Goal: Transaction & Acquisition: Purchase product/service

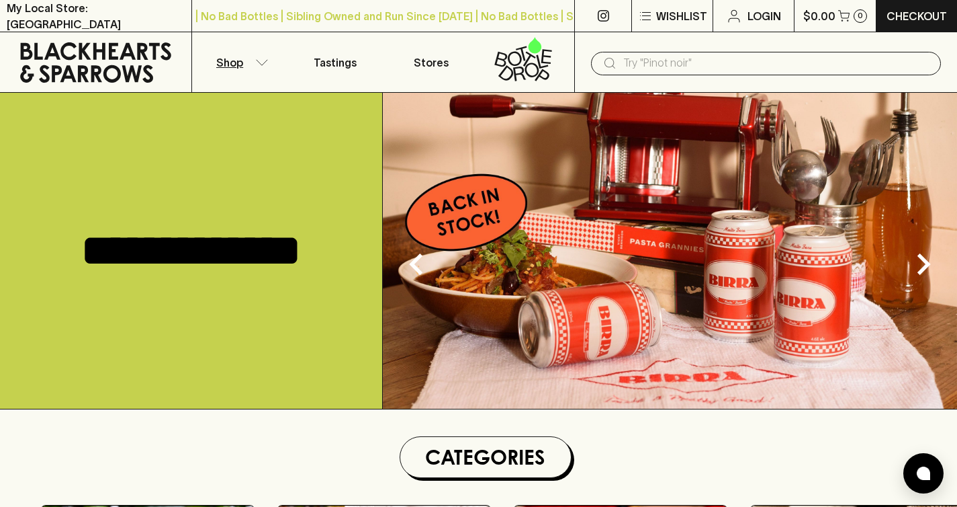
click at [224, 54] on p "Shop" at bounding box center [229, 62] width 27 height 16
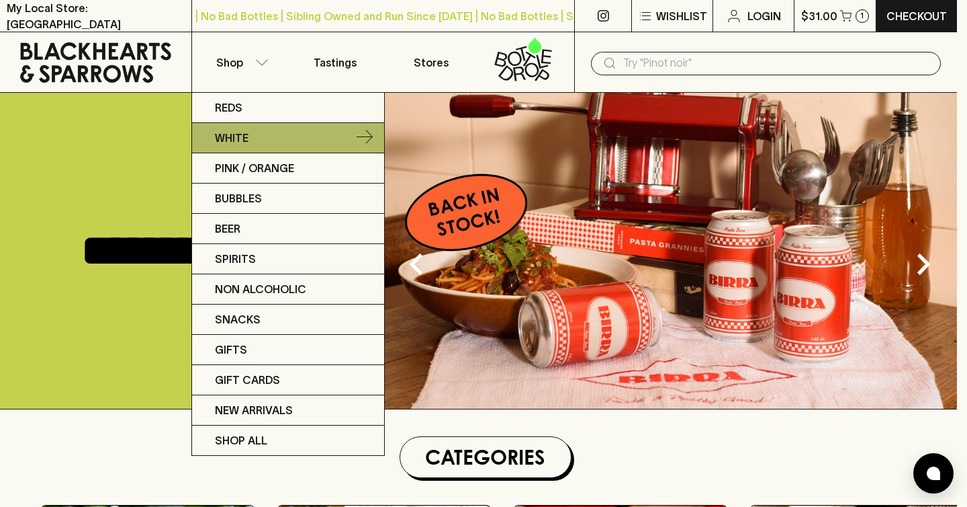
click at [253, 136] on link "White" at bounding box center [288, 138] width 192 height 30
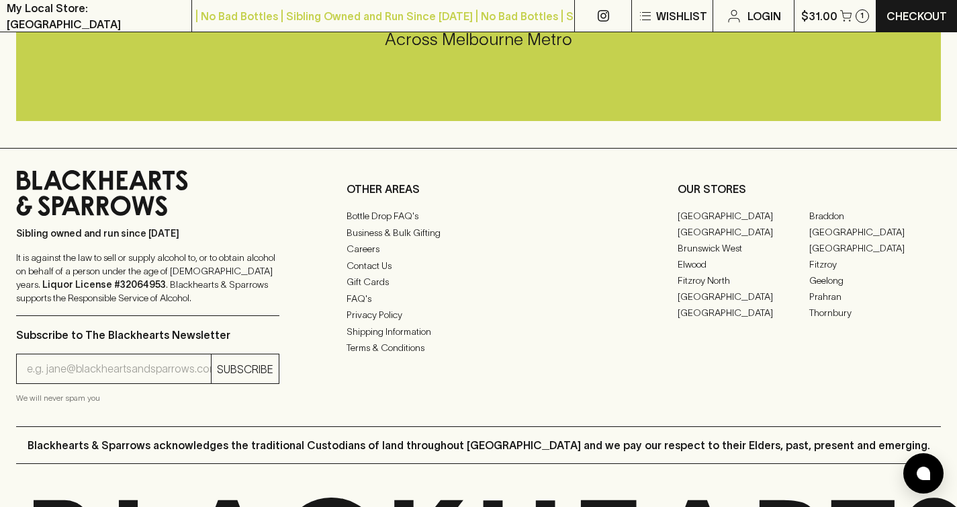
scroll to position [1573, 0]
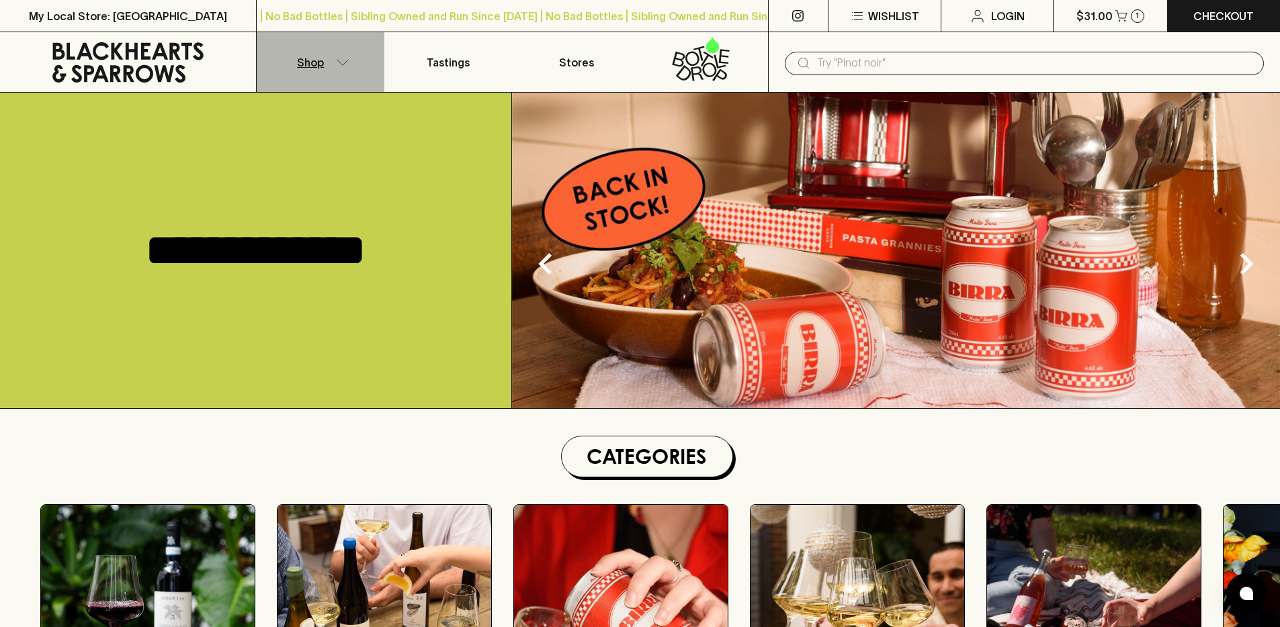
click at [341, 67] on button "Shop" at bounding box center [321, 62] width 128 height 60
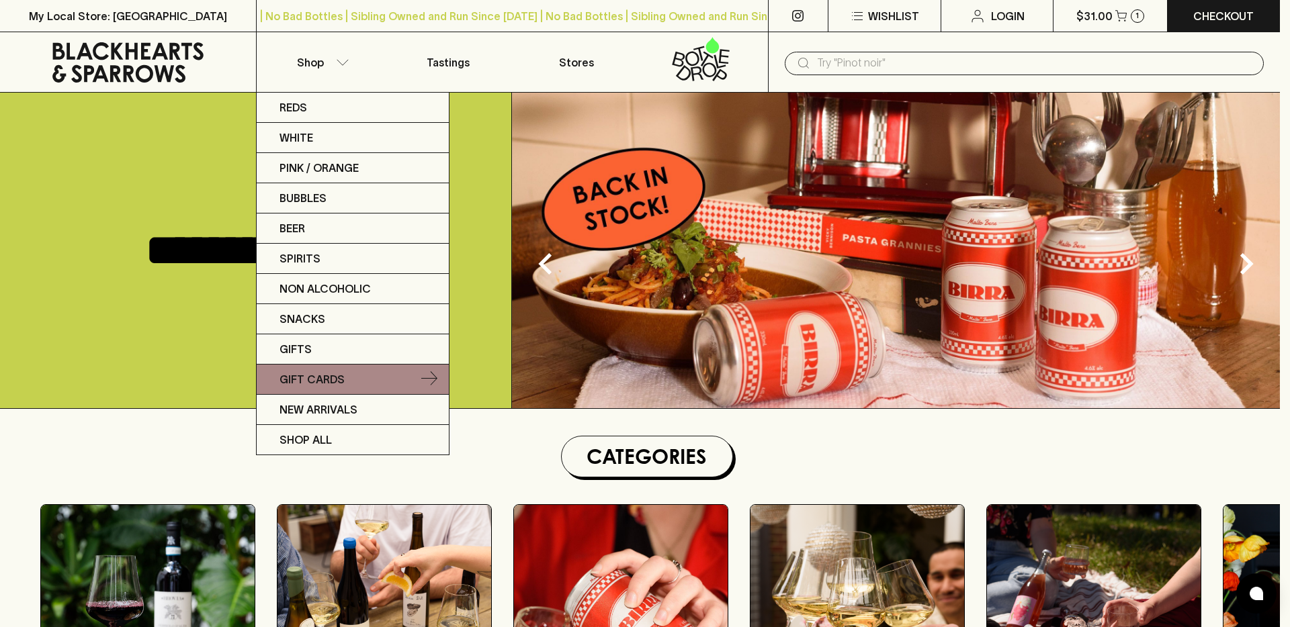
click at [334, 365] on link "Gift Cards" at bounding box center [353, 380] width 192 height 30
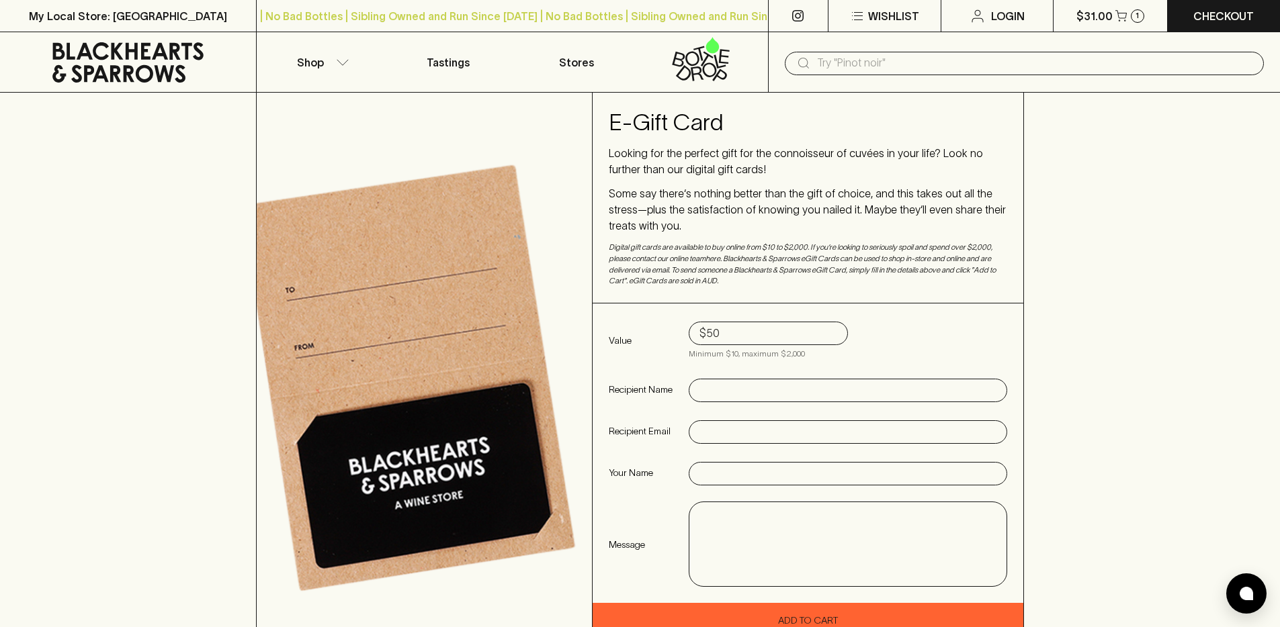
click at [754, 398] on input "text" at bounding box center [847, 390] width 297 height 21
type input "TEST"
type input "ralph.v@blackhearts.com.au"
click at [781, 473] on input "text" at bounding box center [847, 474] width 297 height 21
type input "Wendy Garratt"
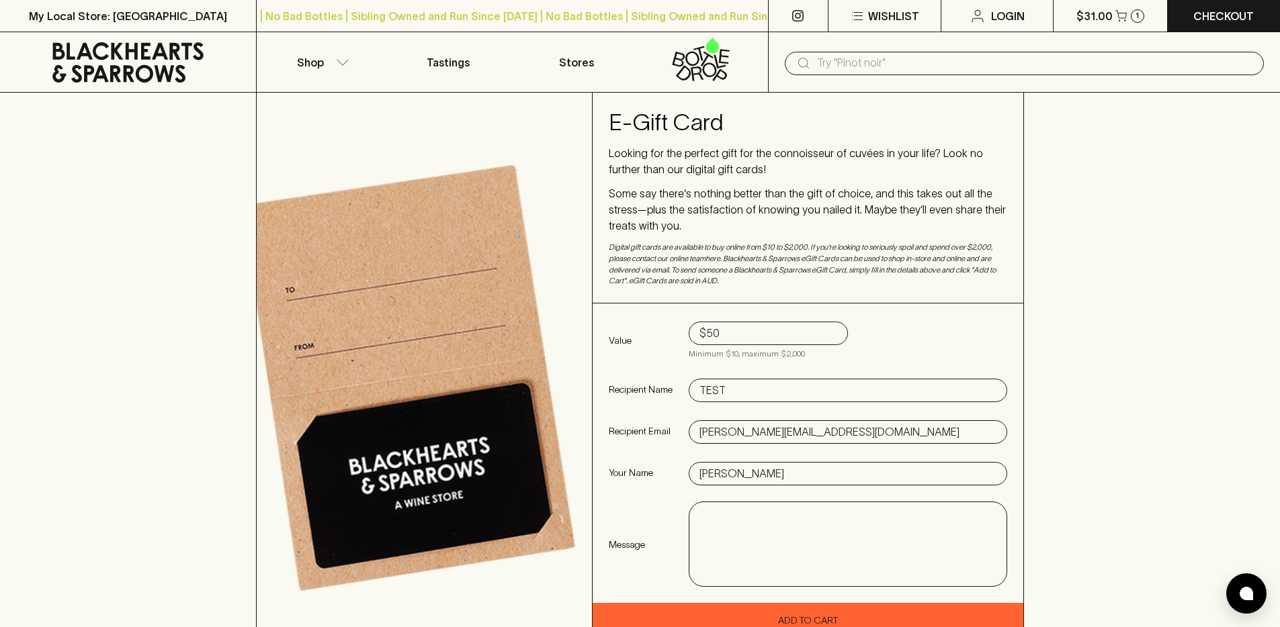
click at [789, 533] on textarea at bounding box center [848, 545] width 298 height 62
type textarea "TEST"
click at [750, 490] on div "Value $50 Minimum $10, maximum $2,000 Recipient Name TEST Recipient Email ralph…" at bounding box center [808, 454] width 431 height 300
click at [745, 480] on input "Wendy Garratt" at bounding box center [847, 474] width 297 height 21
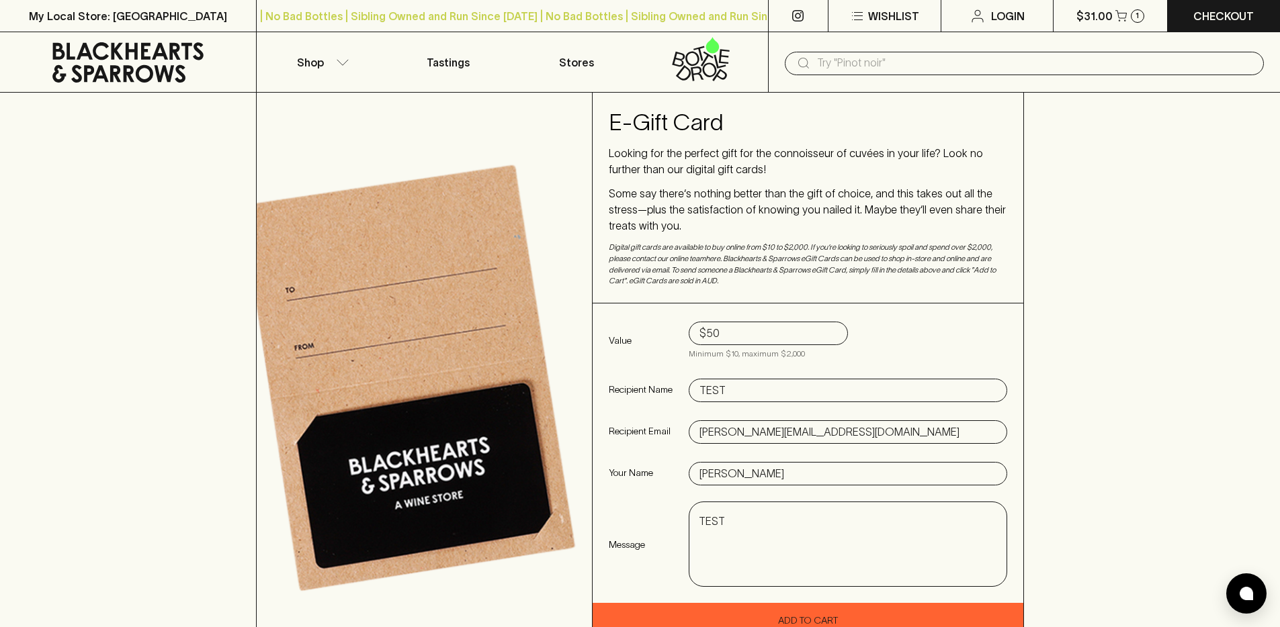
click at [745, 480] on input "Wendy Garratt" at bounding box center [847, 474] width 297 height 21
type input "M"
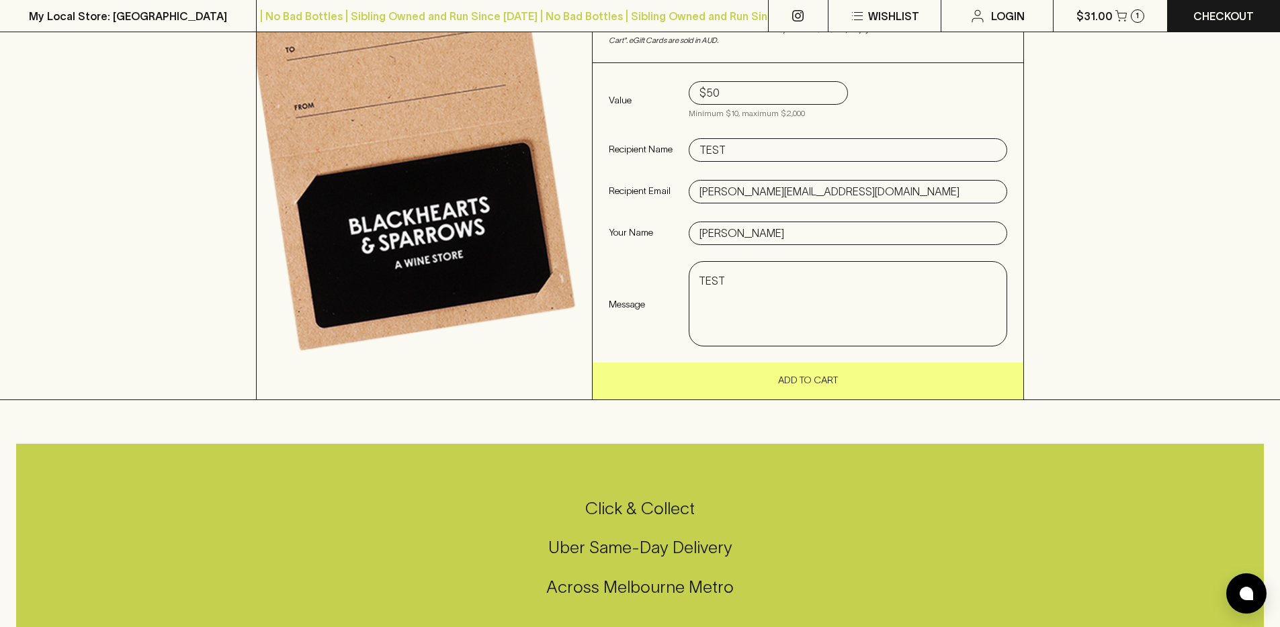
type input "Ralph"
click at [764, 392] on button "Add To Cart" at bounding box center [808, 381] width 431 height 37
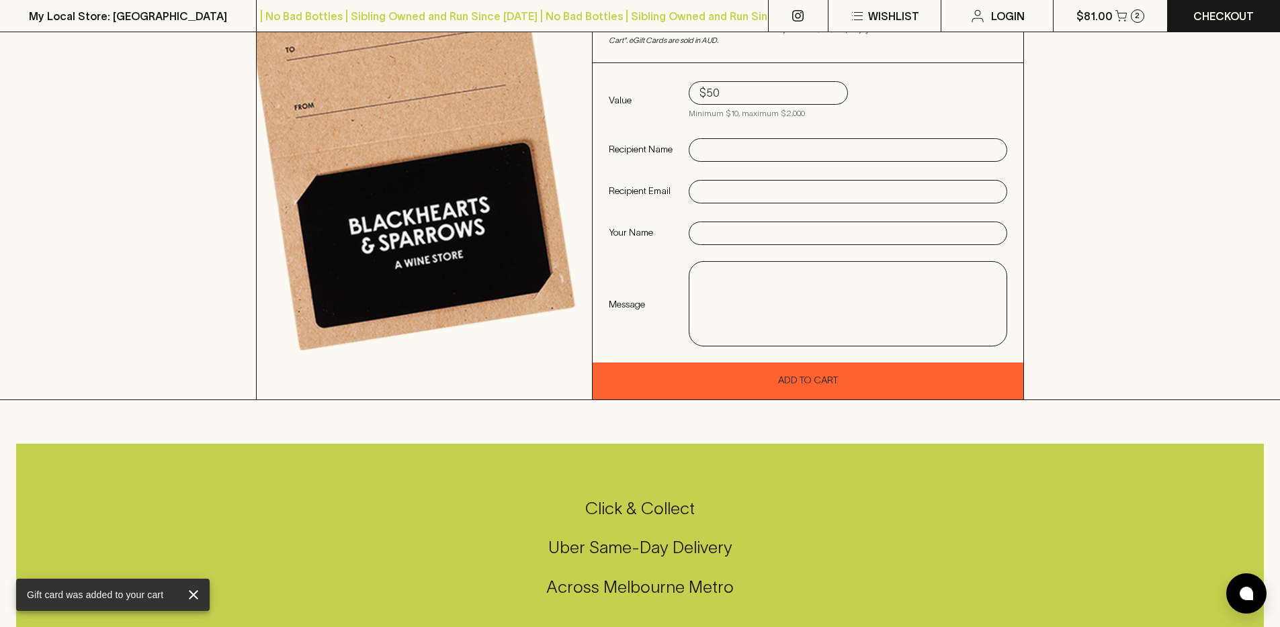
scroll to position [0, 0]
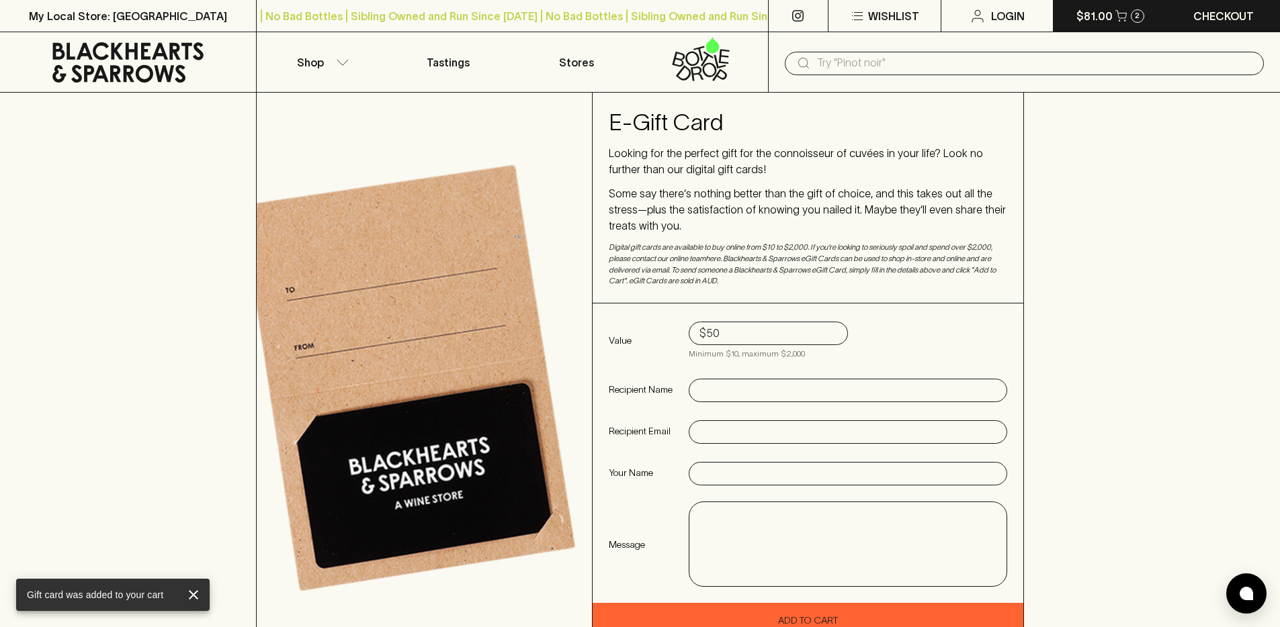
click at [1098, 26] on button "$81.00 2" at bounding box center [1109, 16] width 113 height 32
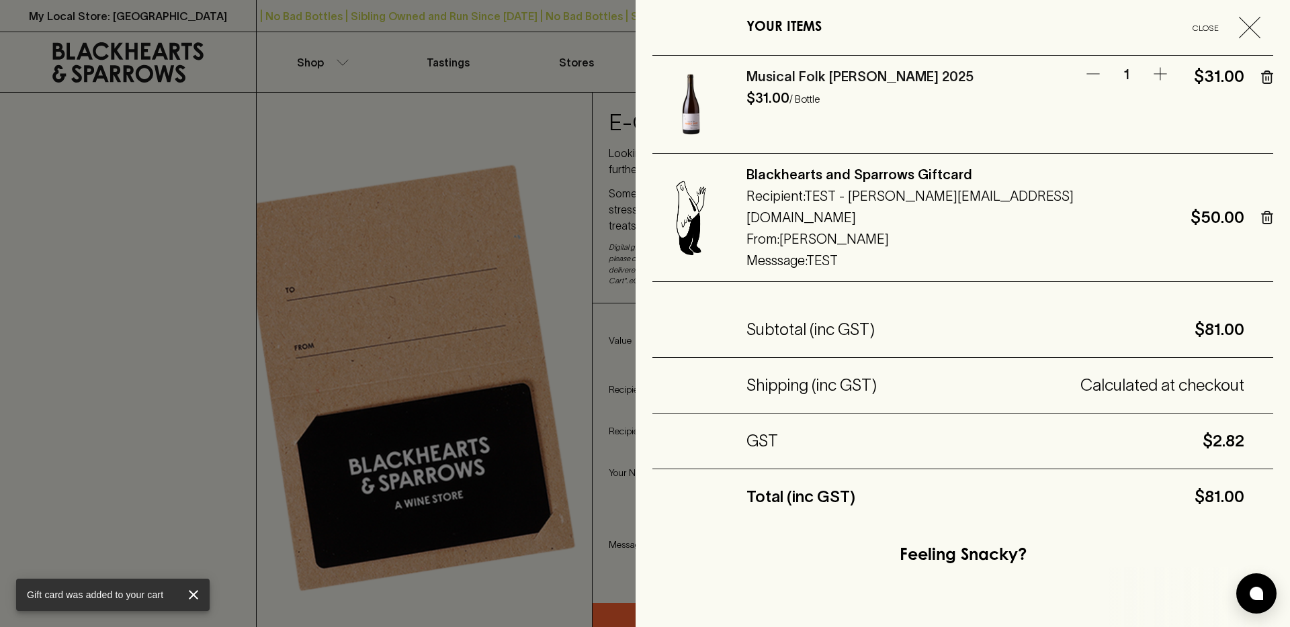
drag, startPoint x: 1258, startPoint y: 204, endPoint x: 1158, endPoint y: 132, distance: 123.2
click at [974, 163] on div "Blackhearts and Sparrows Giftcard Recipient: TEST - ralph.v@blackhearts.com.au …" at bounding box center [962, 218] width 621 height 128
click at [1247, 81] on div "Musical Folk Amber Gris 2025 $31.00 / Bottle 1 $31.00" at bounding box center [962, 105] width 621 height 98
click at [1261, 75] on icon "button" at bounding box center [1267, 77] width 12 height 13
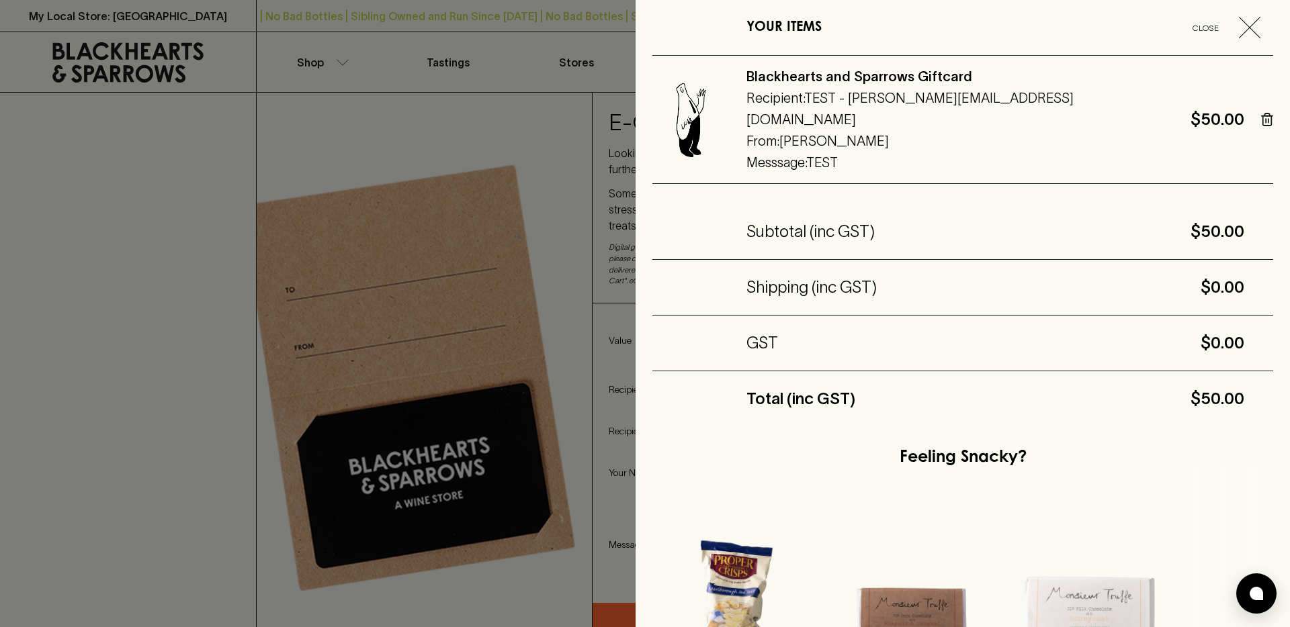
drag, startPoint x: 1243, startPoint y: 25, endPoint x: 1260, endPoint y: 14, distance: 19.4
click at [1260, 14] on div "YOUR ITEMS Close" at bounding box center [962, 28] width 621 height 56
click at [1239, 33] on icon "button" at bounding box center [1249, 27] width 21 height 21
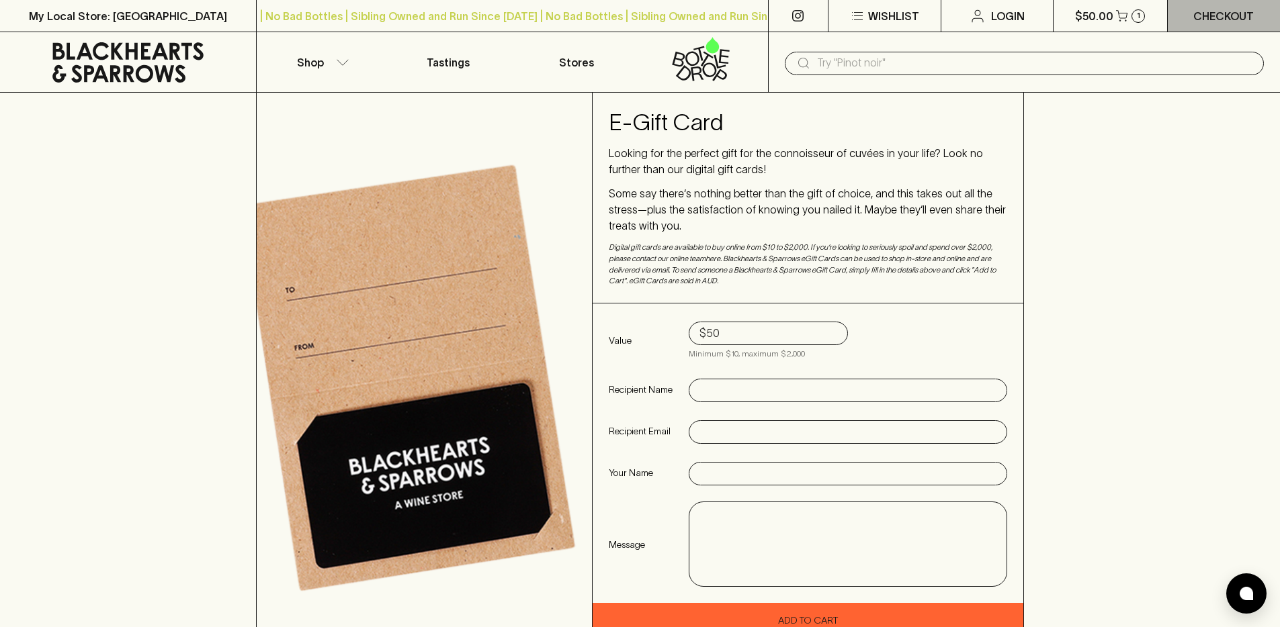
click at [1215, 27] on link "Checkout" at bounding box center [1224, 16] width 112 height 32
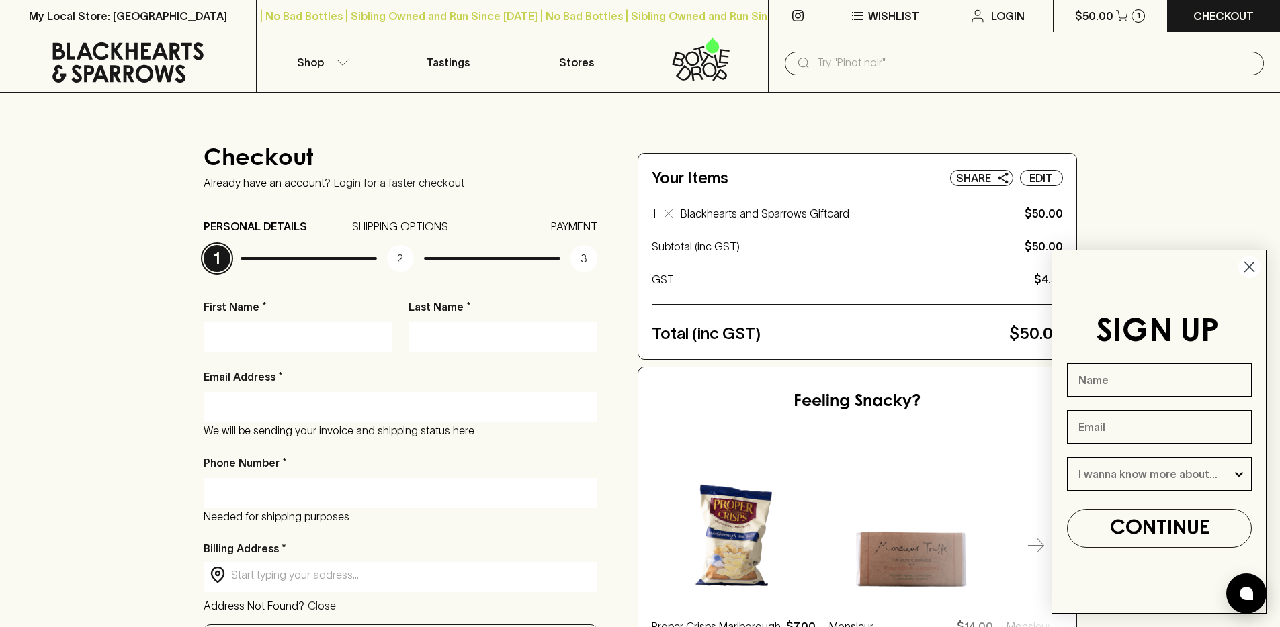
scroll to position [171, 0]
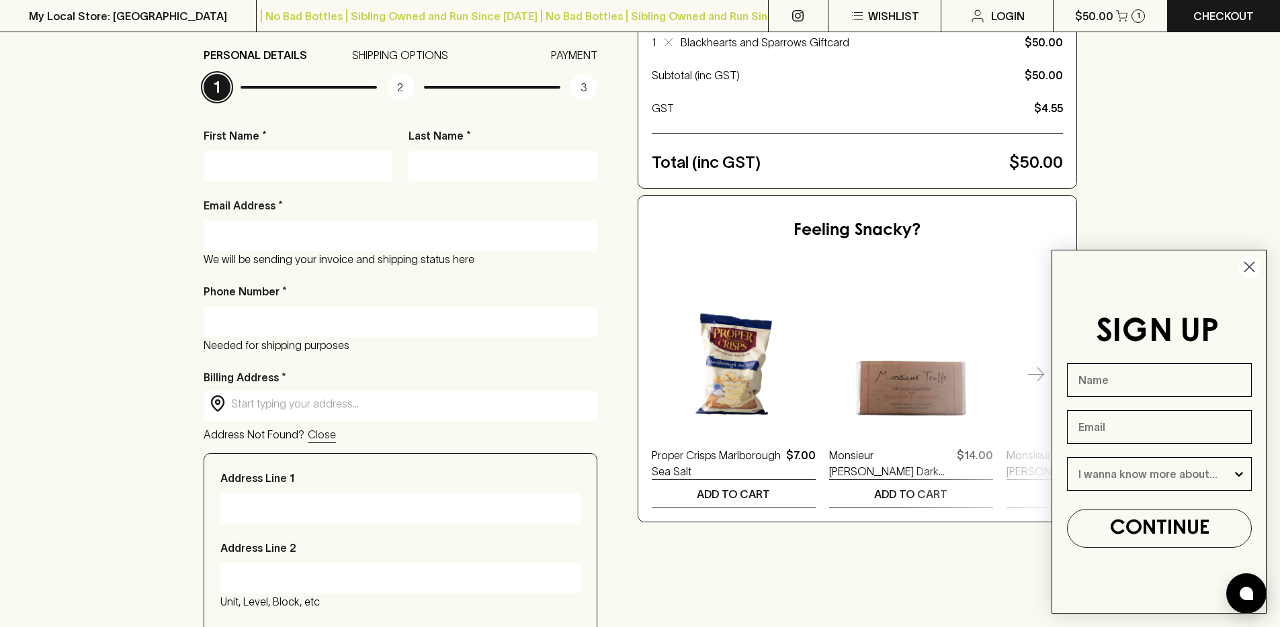
drag, startPoint x: 280, startPoint y: 189, endPoint x: 280, endPoint y: 169, distance: 20.2
click at [280, 187] on div "First Name * Last Name * Email Address * We will be sending your invoice and sh…" at bounding box center [401, 511] width 394 height 767
click at [280, 169] on input "First Name *" at bounding box center [298, 165] width 169 height 21
type input "Ralph"
type input "Ventura"
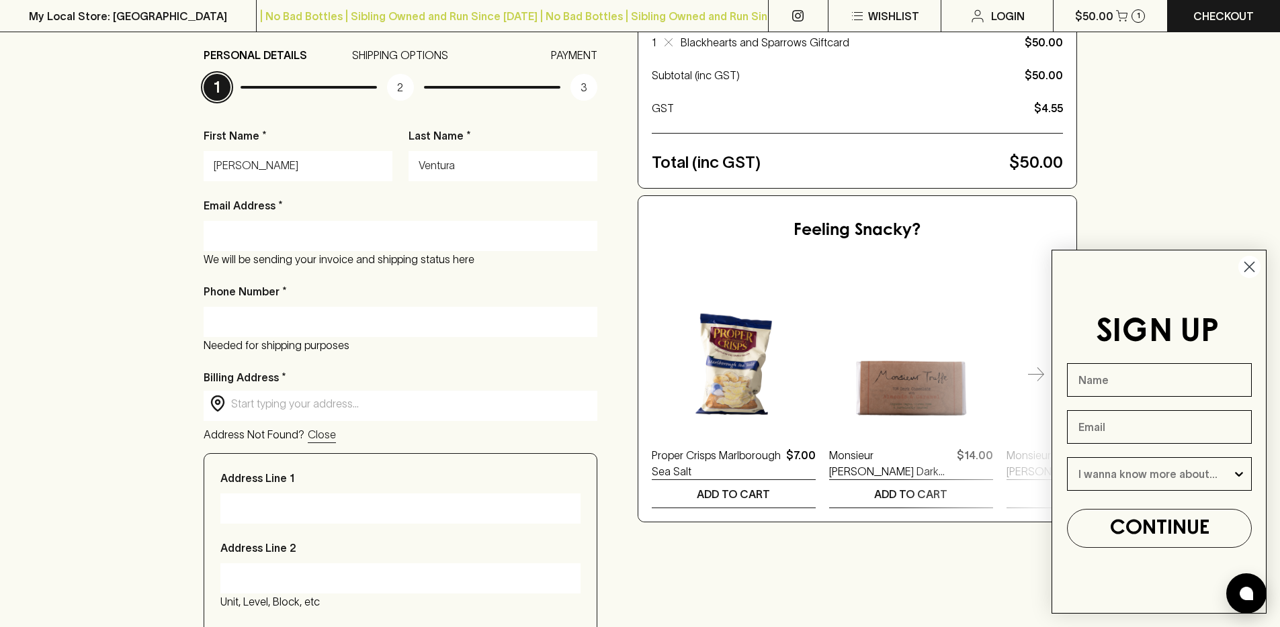
click at [247, 238] on input "Email Address *" at bounding box center [401, 235] width 374 height 21
type input "ralph.v@blackhearts.com.au"
click at [325, 337] on p "Needed for shipping purposes" at bounding box center [401, 345] width 394 height 16
click at [329, 318] on input "Phone Number *" at bounding box center [401, 321] width 374 height 21
click at [112, 328] on div "Checkout Already have an account? Login for a faster checkout PERSONAL DETAILS …" at bounding box center [640, 434] width 1280 height 1026
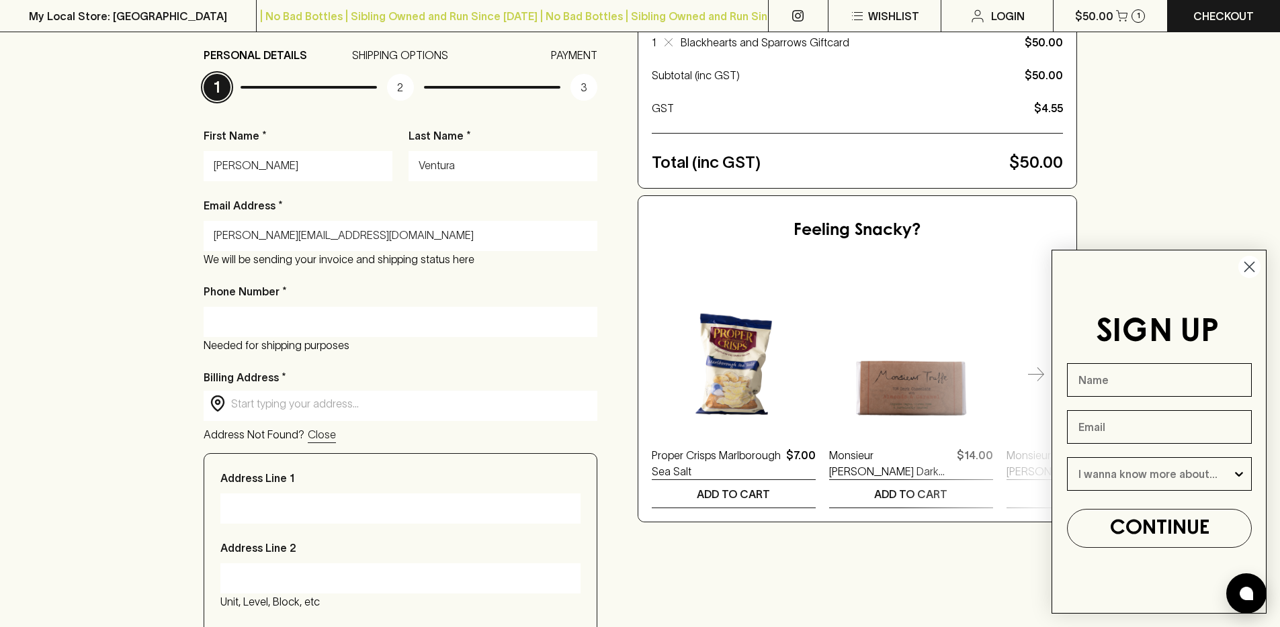
click at [302, 329] on input "Phone Number *" at bounding box center [401, 321] width 374 height 21
paste input "(03) 9081 9372"
click at [235, 323] on input "(03) 9081 9372" at bounding box center [401, 321] width 374 height 21
click at [222, 322] on input "(039081 9372" at bounding box center [401, 321] width 374 height 21
type input "039081 9372"
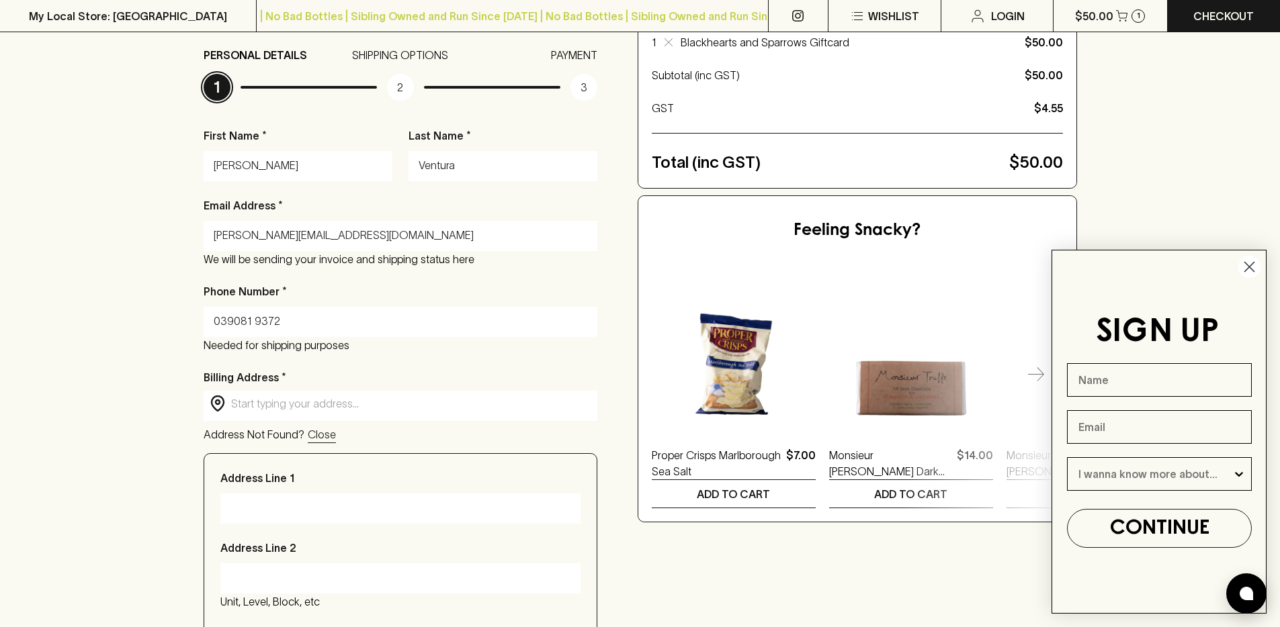
click at [154, 331] on div "Checkout Already have an account? Login for a faster checkout PERSONAL DETAILS …" at bounding box center [640, 434] width 1280 height 1026
click at [255, 394] on div "​ ​" at bounding box center [401, 404] width 394 height 27
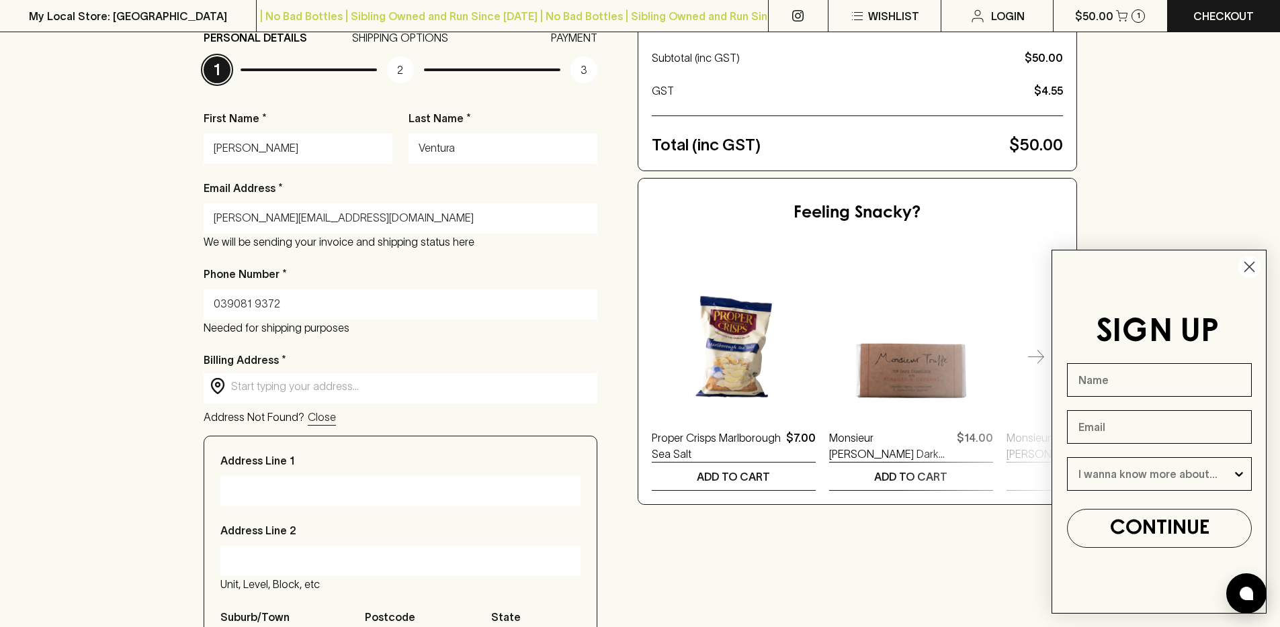
scroll to position [198, 0]
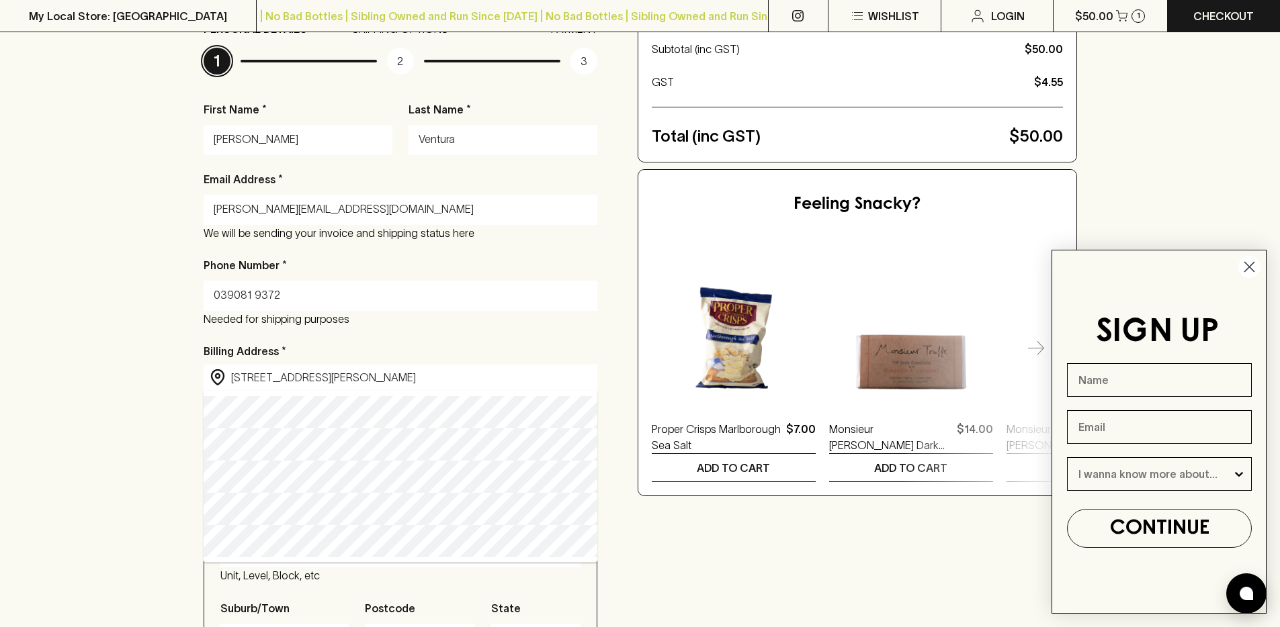
type input "123 Smith Street, Fitzroy VIC, Australia"
type input "123 Smith Street"
type input "Fitzroy"
type input "3065"
type input "Victoria"
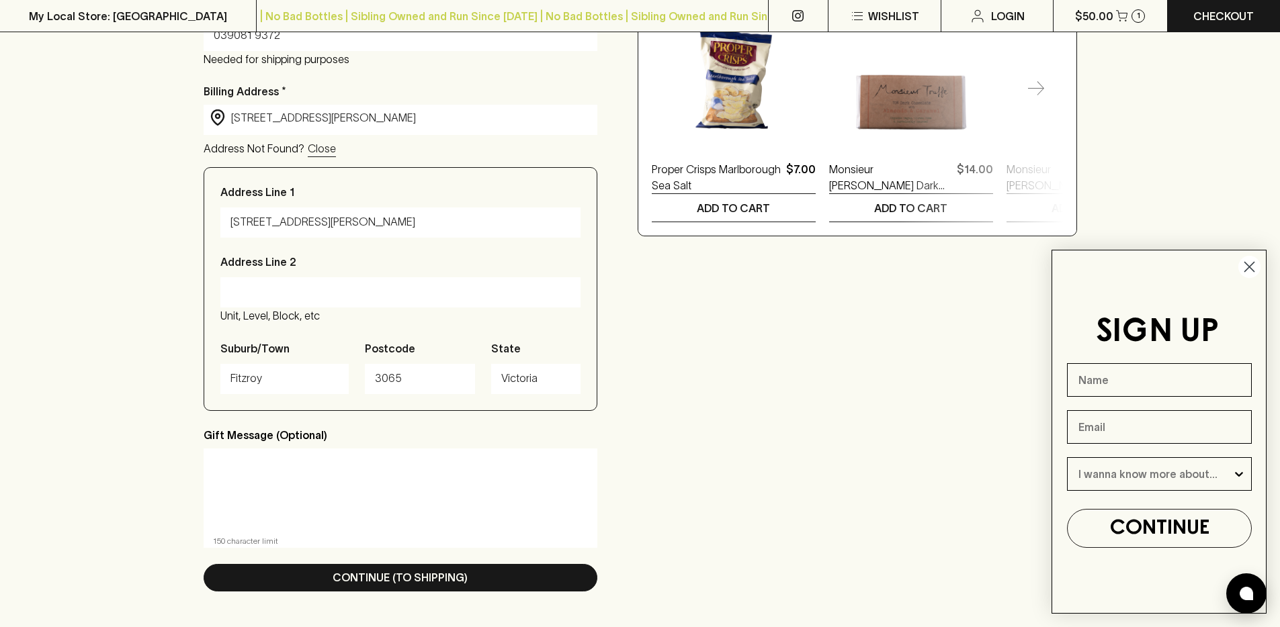
scroll to position [527, 0]
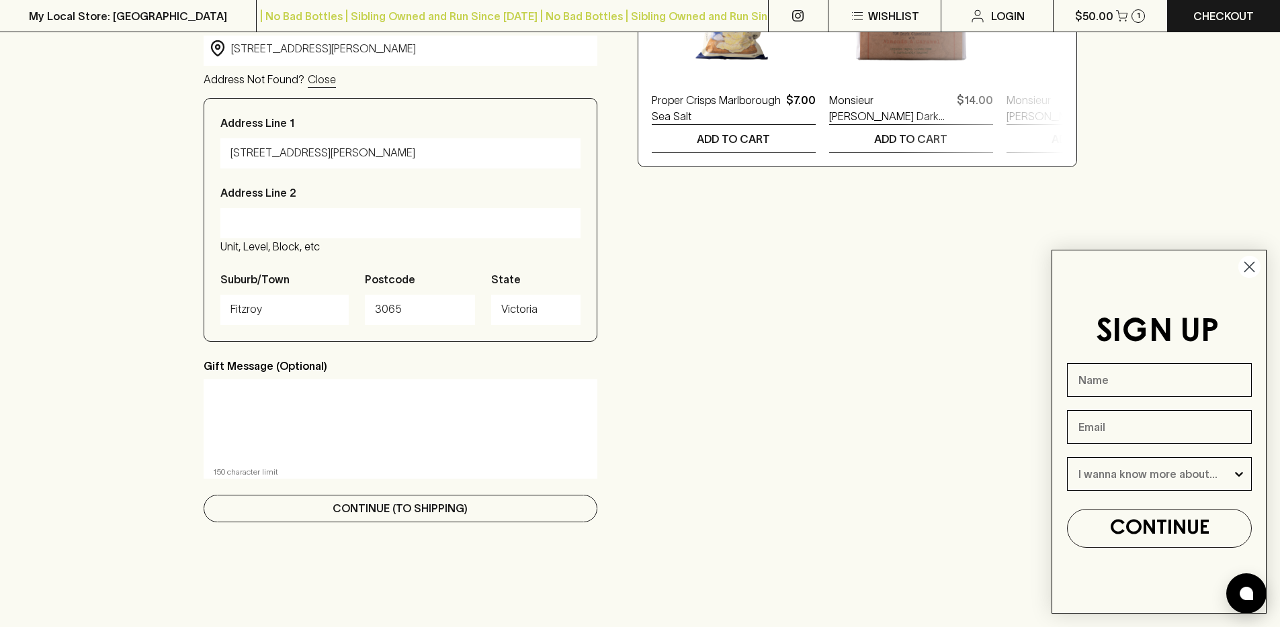
type input "123 Smith Street, Fitzroy VIC, Australia"
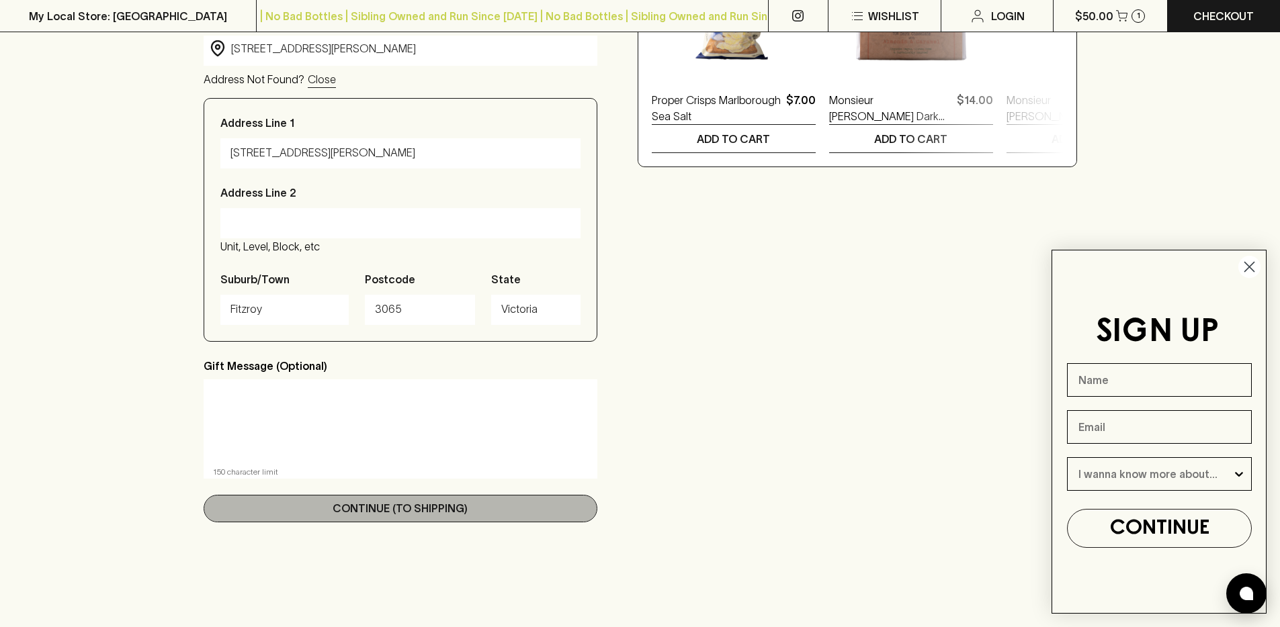
click at [344, 502] on p "Continue (To Shipping)" at bounding box center [400, 508] width 135 height 16
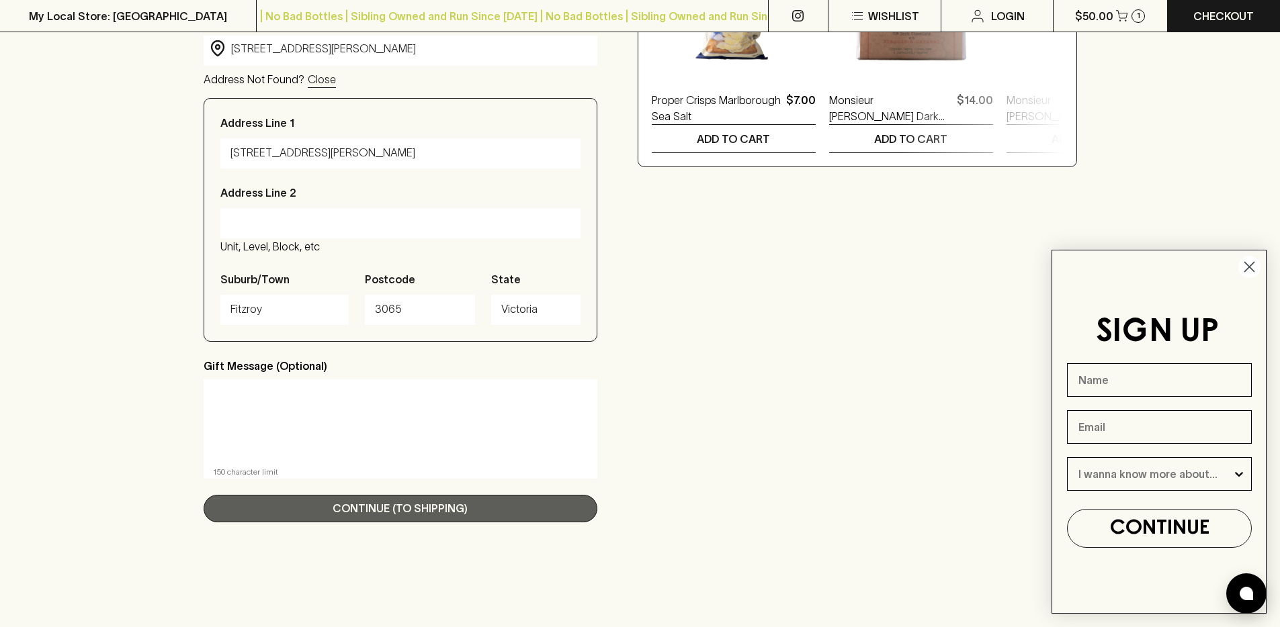
scroll to position [179, 0]
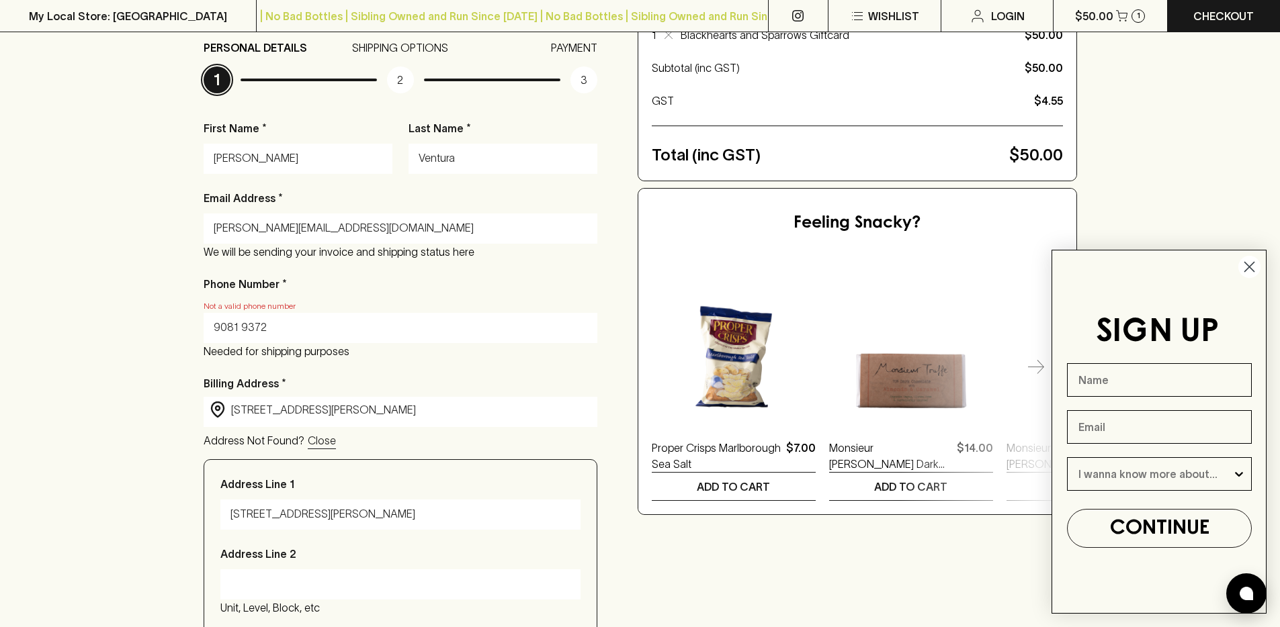
click at [286, 335] on input "9081 9372" at bounding box center [401, 327] width 374 height 21
paste input "(03)"
click at [235, 329] on input "(03) 9081 9372" at bounding box center [401, 327] width 374 height 21
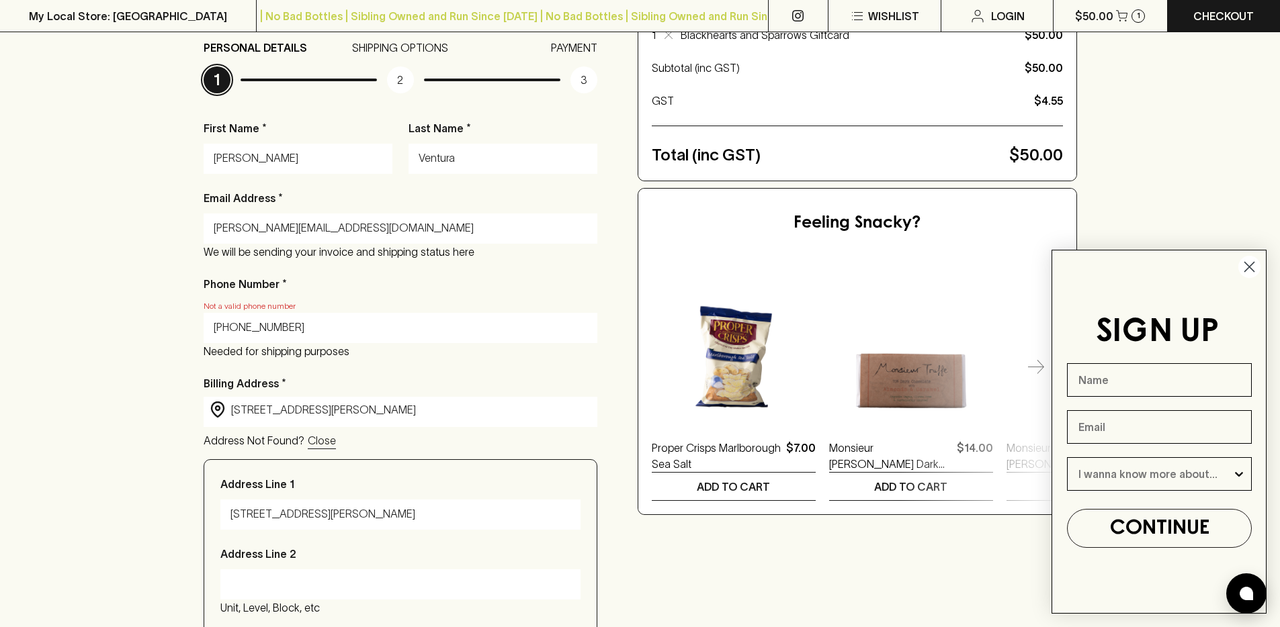
drag, startPoint x: 233, startPoint y: 328, endPoint x: 182, endPoint y: 318, distance: 52.0
click at [182, 318] on div "Checkout Already have an account? Login for a faster checkout PERSONAL DETAILS …" at bounding box center [640, 434] width 1280 height 1040
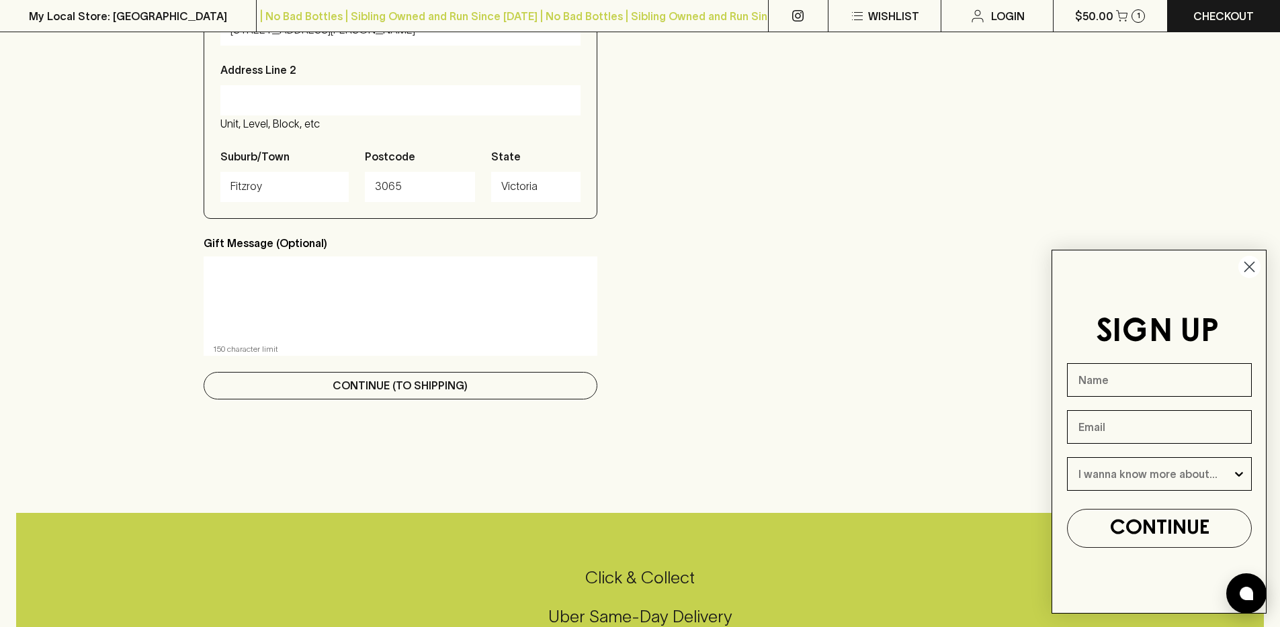
click at [351, 390] on p "Continue (To Shipping)" at bounding box center [400, 386] width 135 height 16
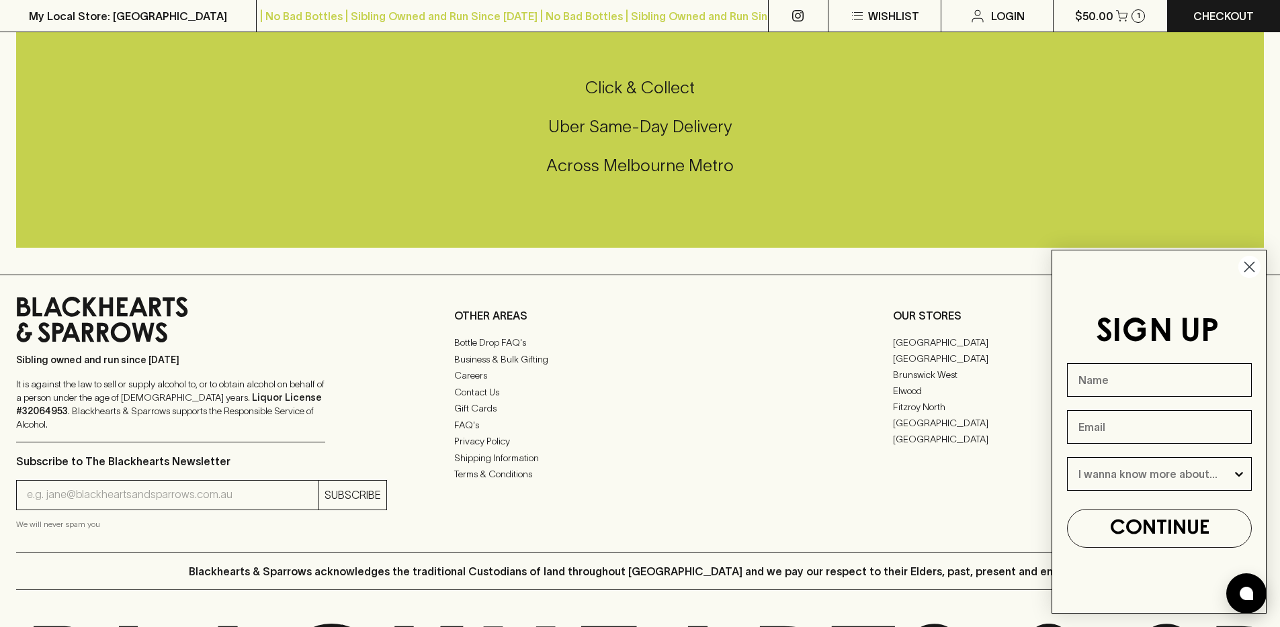
scroll to position [911, 0]
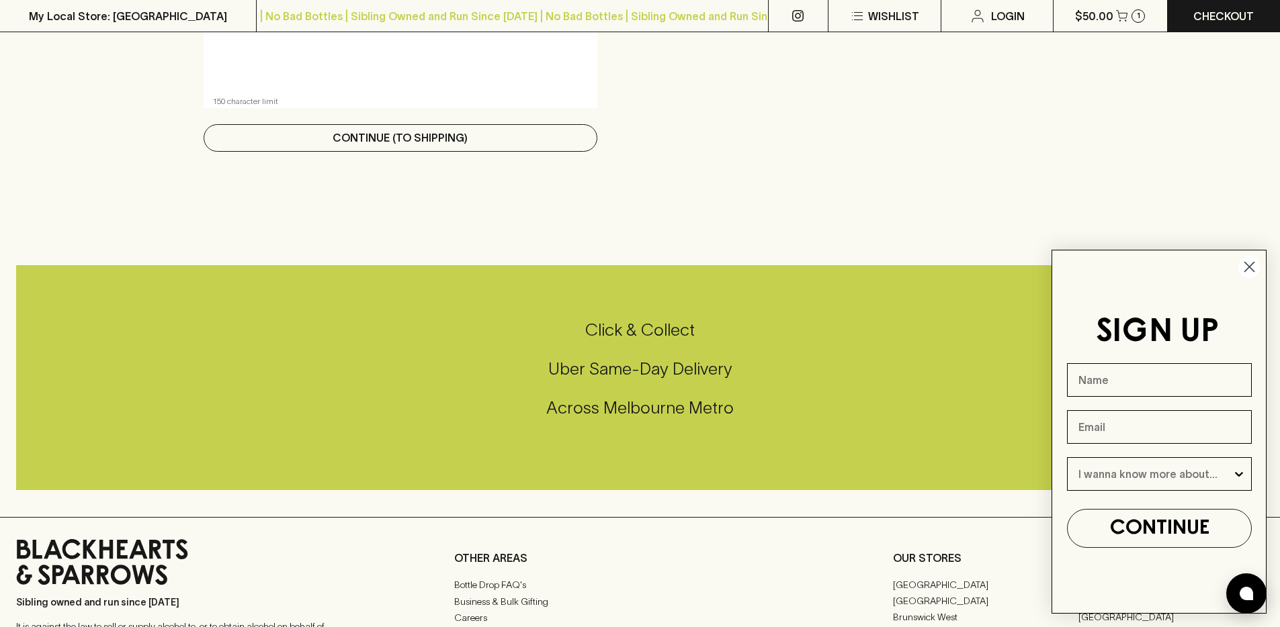
click at [357, 140] on p "Continue (To Shipping)" at bounding box center [400, 138] width 135 height 16
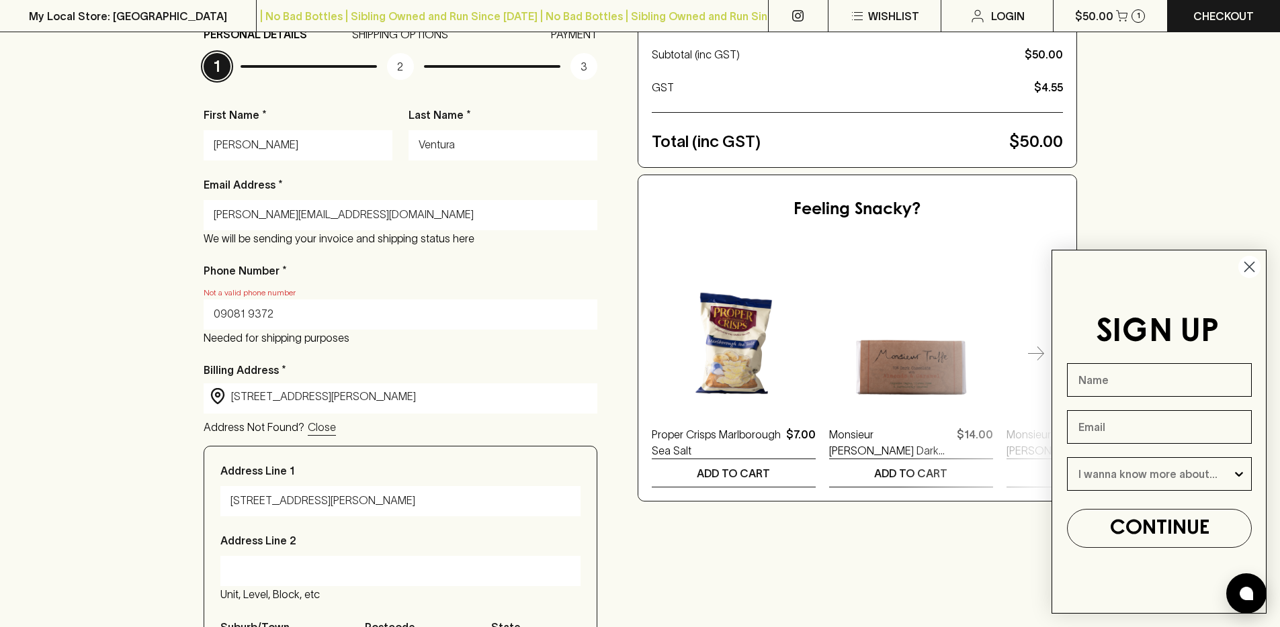
click at [227, 316] on input "09081 9372" at bounding box center [401, 314] width 374 height 21
paste input "(03)"
click at [358, 307] on input "(03) 9081 9372" at bounding box center [401, 314] width 374 height 21
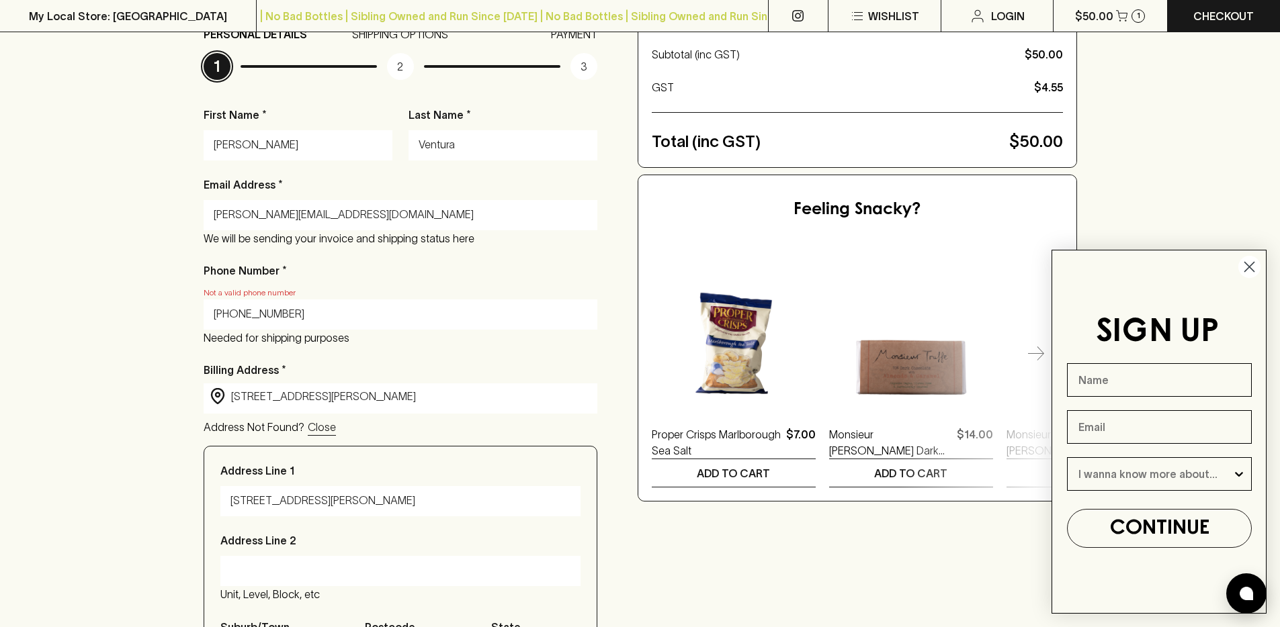
click at [343, 318] on input "(03) 9081 9372" at bounding box center [401, 314] width 374 height 21
paste input "(03) 9415 809"
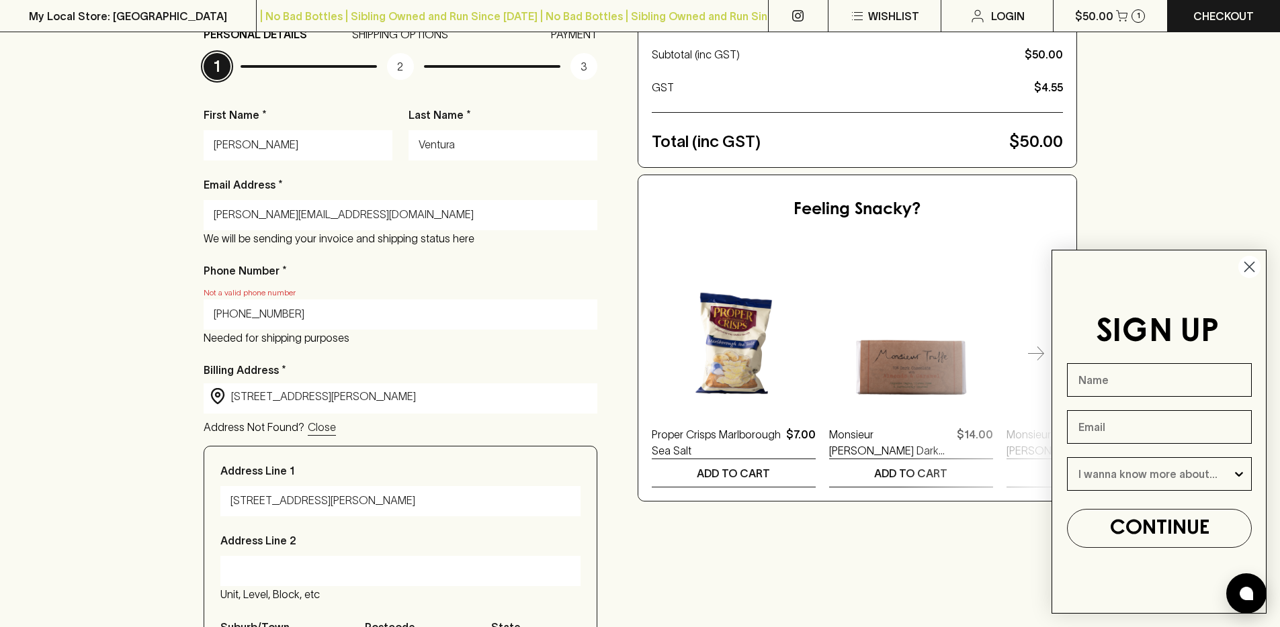
click at [145, 310] on div "Checkout Already have an account? Login for a faster checkout PERSONAL DETAILS …" at bounding box center [640, 421] width 1280 height 1040
click at [233, 314] on input "(03) 9415 8092" at bounding box center [401, 314] width 374 height 21
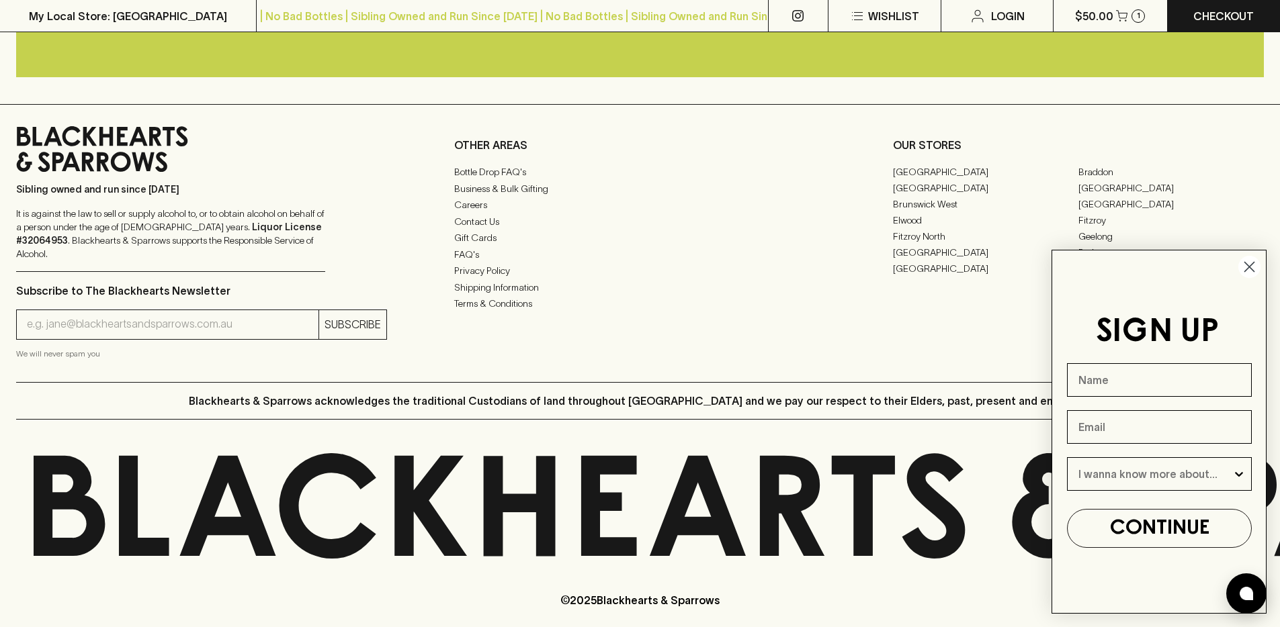
scroll to position [920, 0]
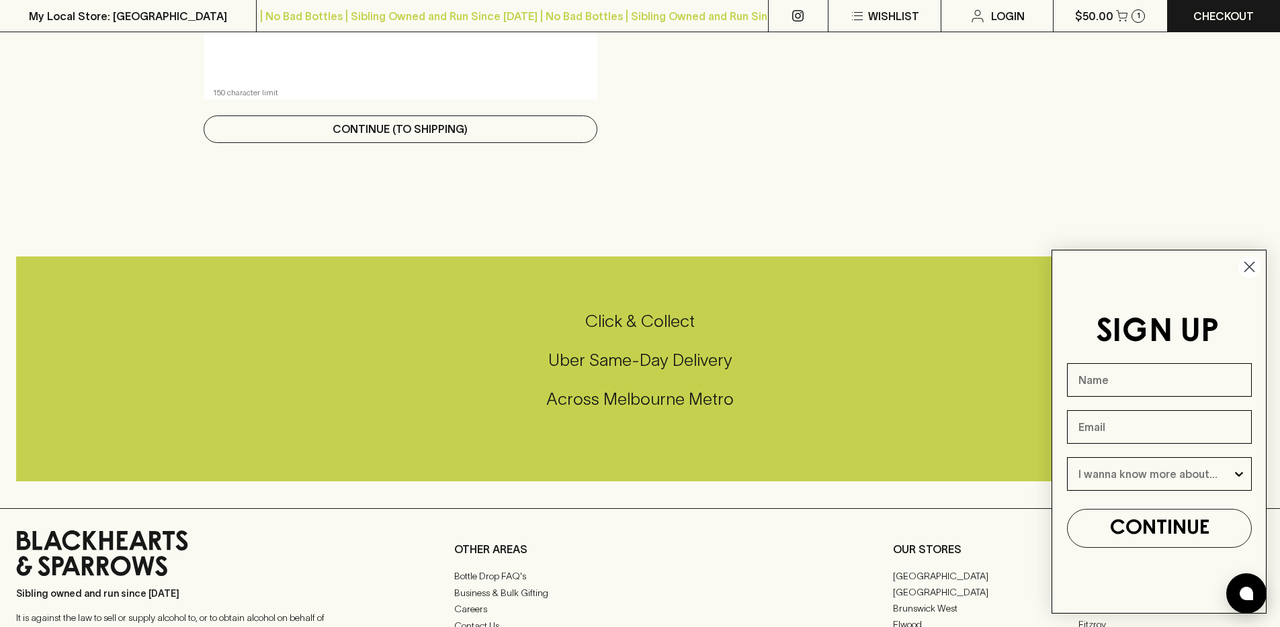
click at [448, 140] on button "Continue (To Shipping)" at bounding box center [401, 130] width 394 height 28
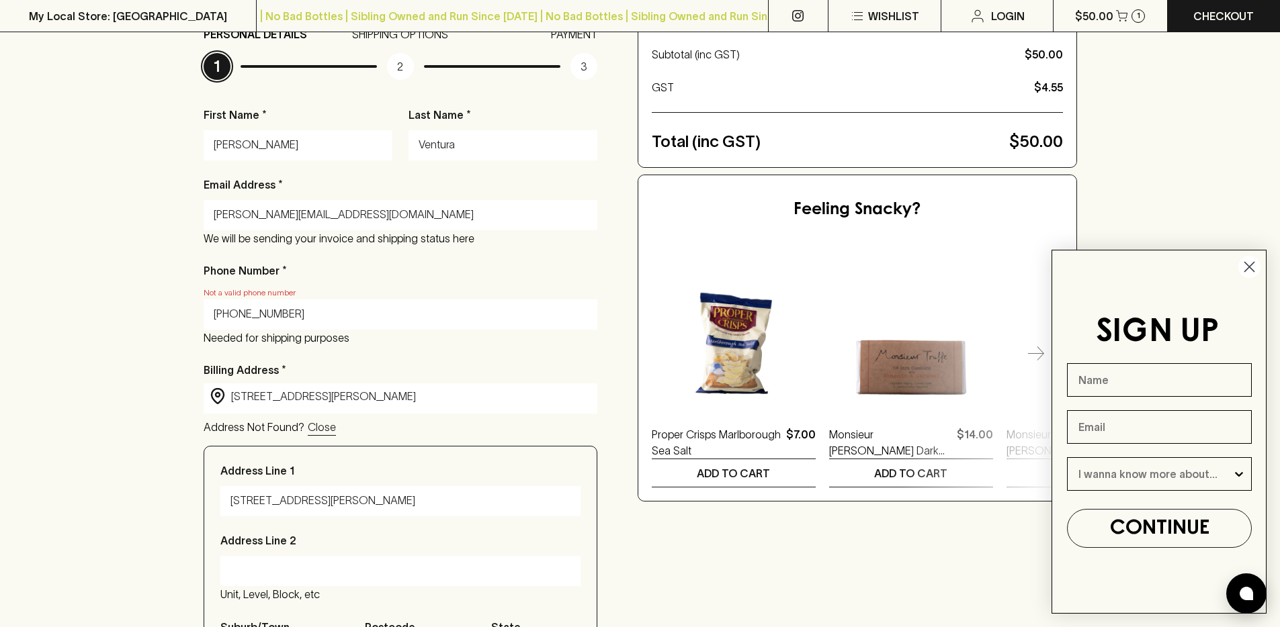
drag, startPoint x: 259, startPoint y: 313, endPoint x: 249, endPoint y: 367, distance: 55.3
click at [259, 316] on input "(03) 9415 8092" at bounding box center [401, 314] width 374 height 21
click at [233, 312] on input "(03) 94158092" at bounding box center [401, 314] width 374 height 21
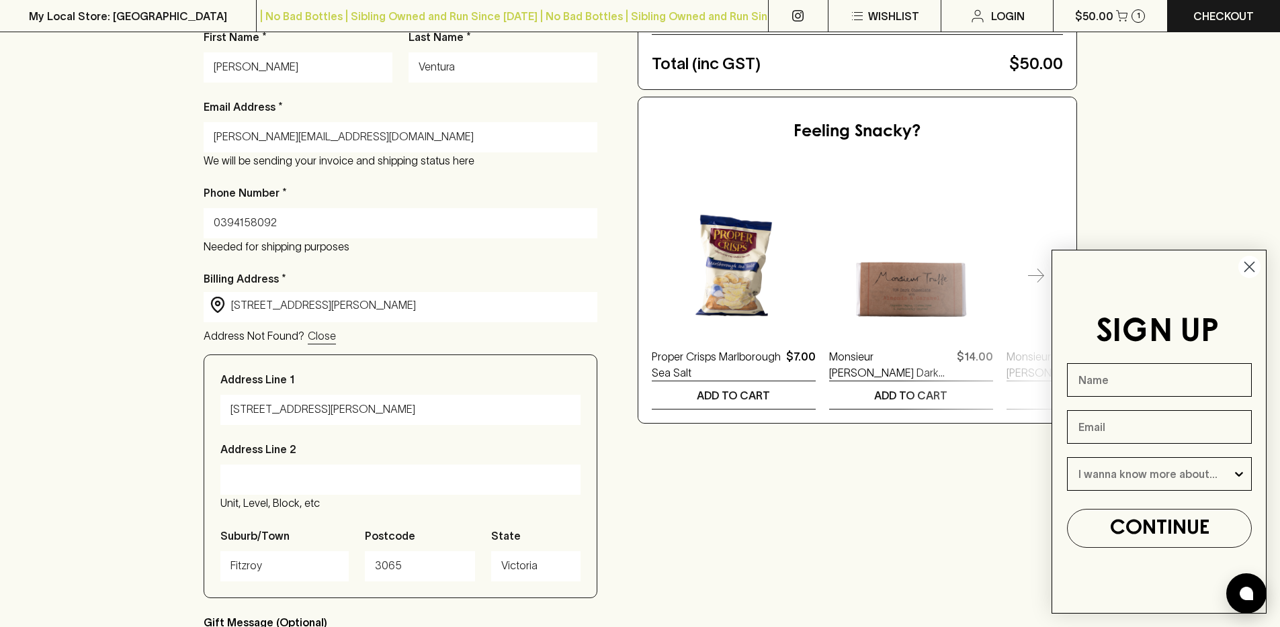
scroll to position [201, 0]
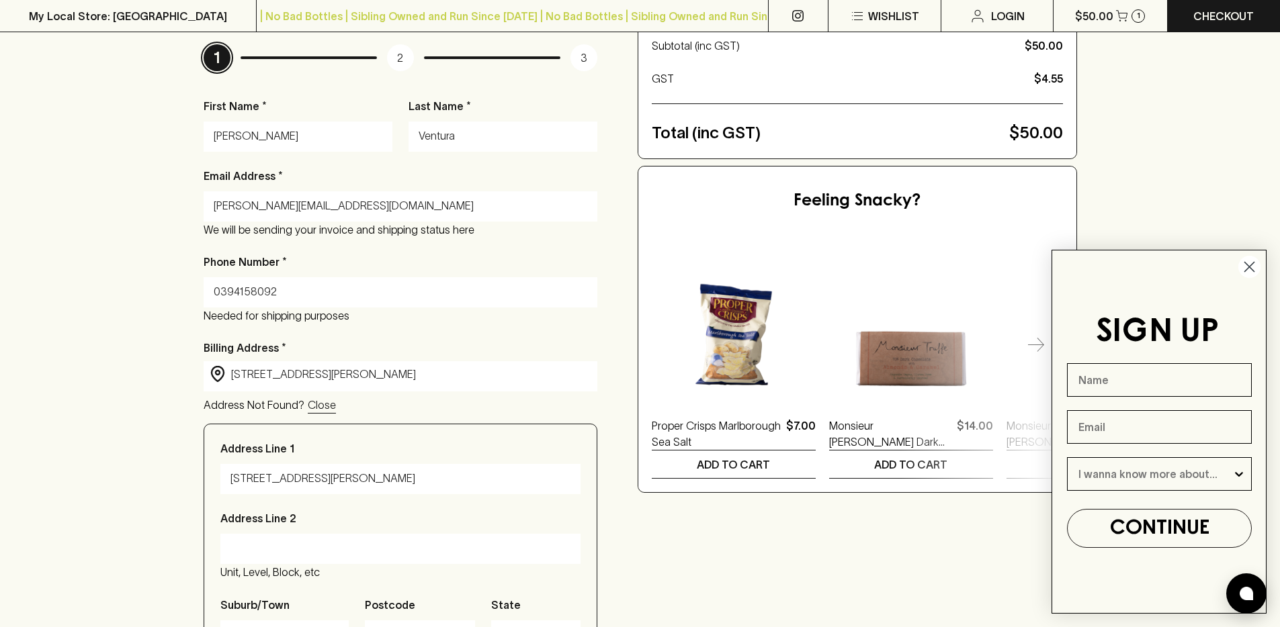
click at [238, 301] on input "0394158092" at bounding box center [401, 291] width 374 height 21
click at [238, 298] on input "0394158092" at bounding box center [401, 291] width 374 height 21
paste input "(03) 9081 9372"
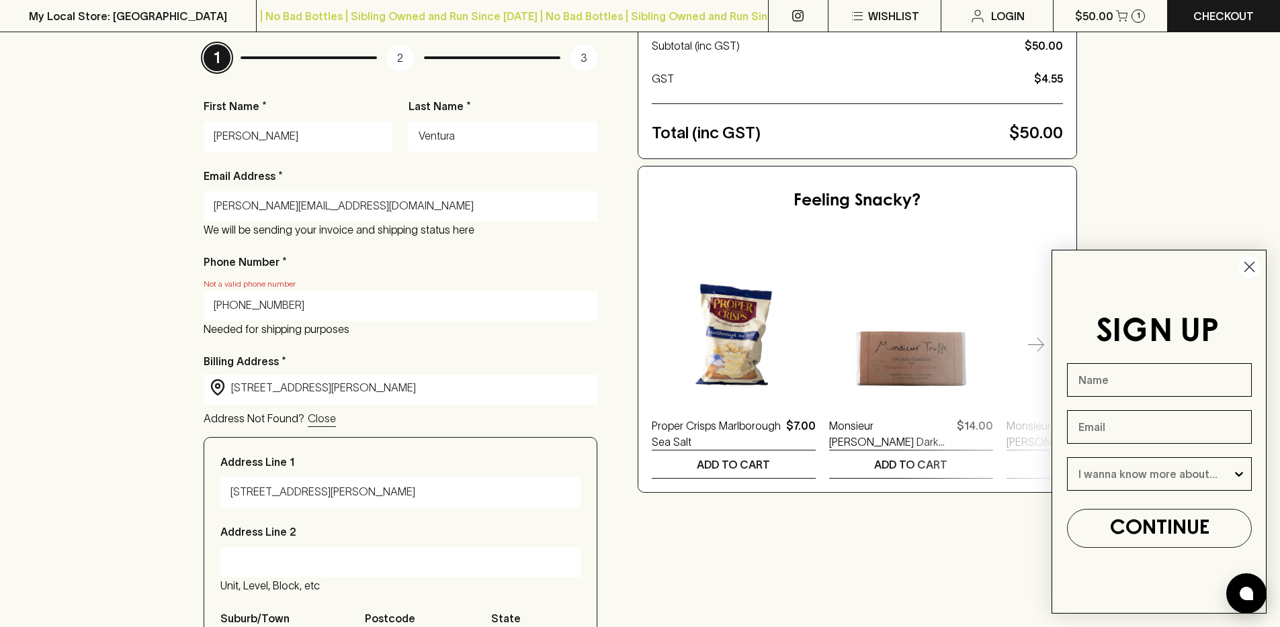
click at [236, 296] on input "0394(03) 9081 9372158092" at bounding box center [401, 305] width 374 height 21
click at [235, 305] on input "0394(03) 9081 9372158092" at bounding box center [401, 305] width 374 height 21
paste input "(03) 9081 937"
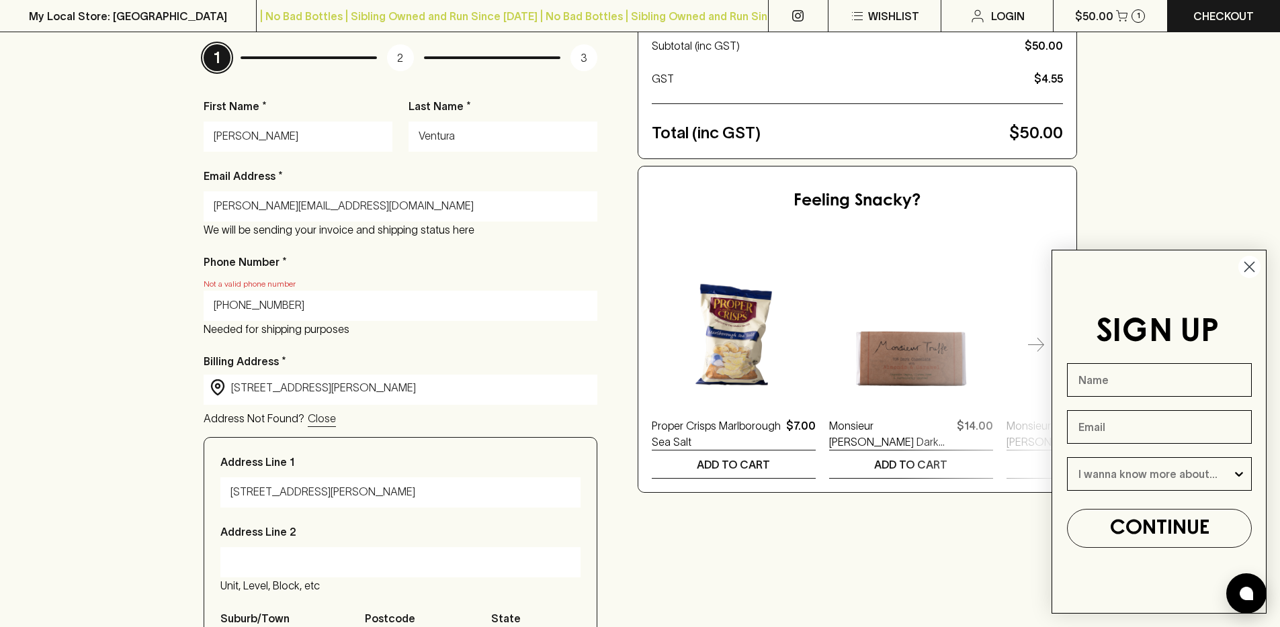
click at [215, 305] on input "(03) 9081 9372" at bounding box center [401, 305] width 374 height 21
click at [230, 307] on input "03) 9081 9372" at bounding box center [401, 305] width 374 height 21
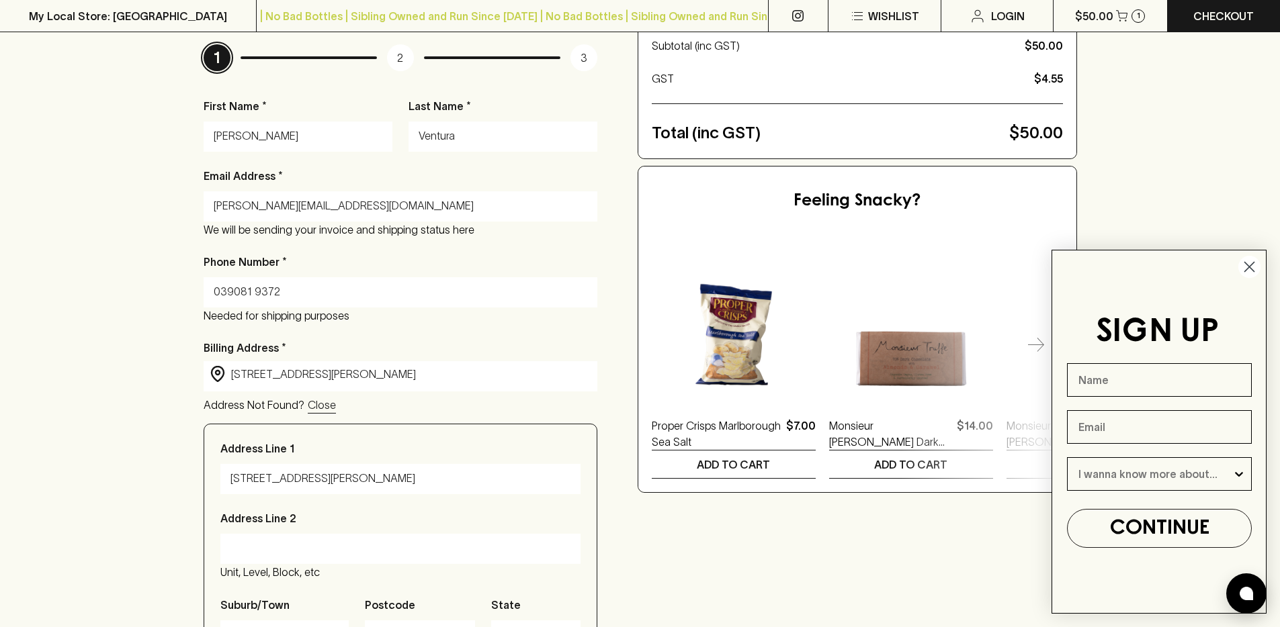
click at [302, 291] on input "039081 9372" at bounding box center [401, 291] width 374 height 21
type input "039081 9372"
click at [95, 314] on div "Checkout Already have an account? Login for a faster checkout PERSONAL DETAILS …" at bounding box center [640, 405] width 1280 height 1026
click at [274, 289] on input "039081 9372" at bounding box center [401, 291] width 374 height 21
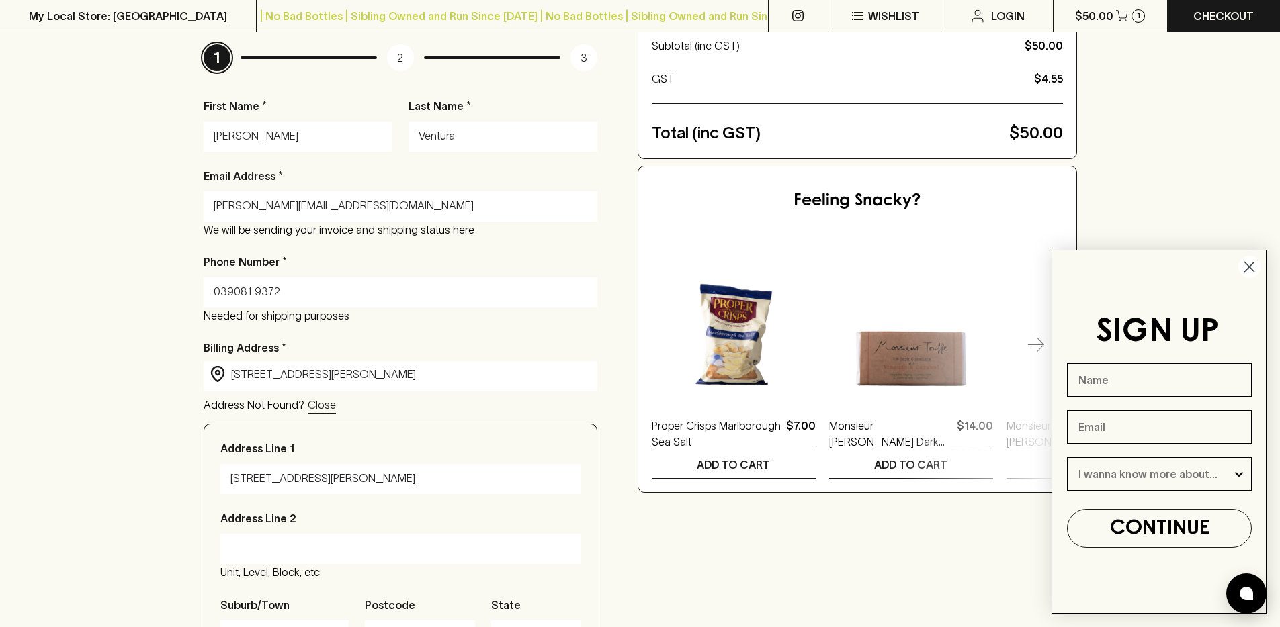
click at [274, 289] on input "039081 9372" at bounding box center [401, 291] width 374 height 21
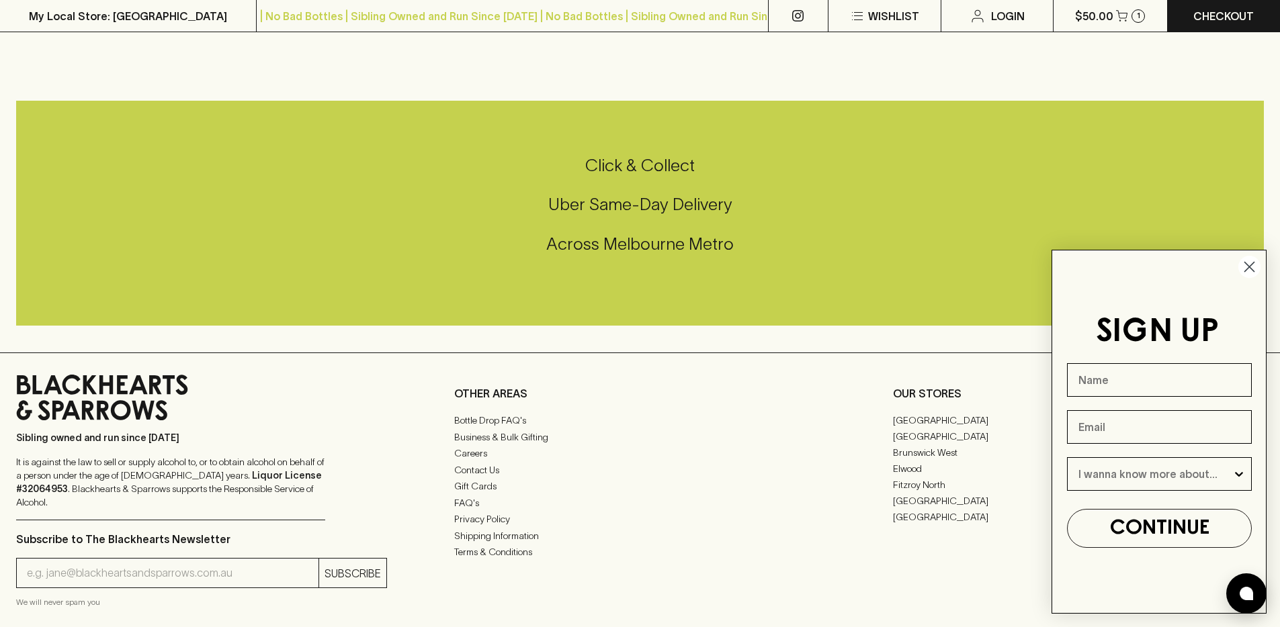
scroll to position [777, 0]
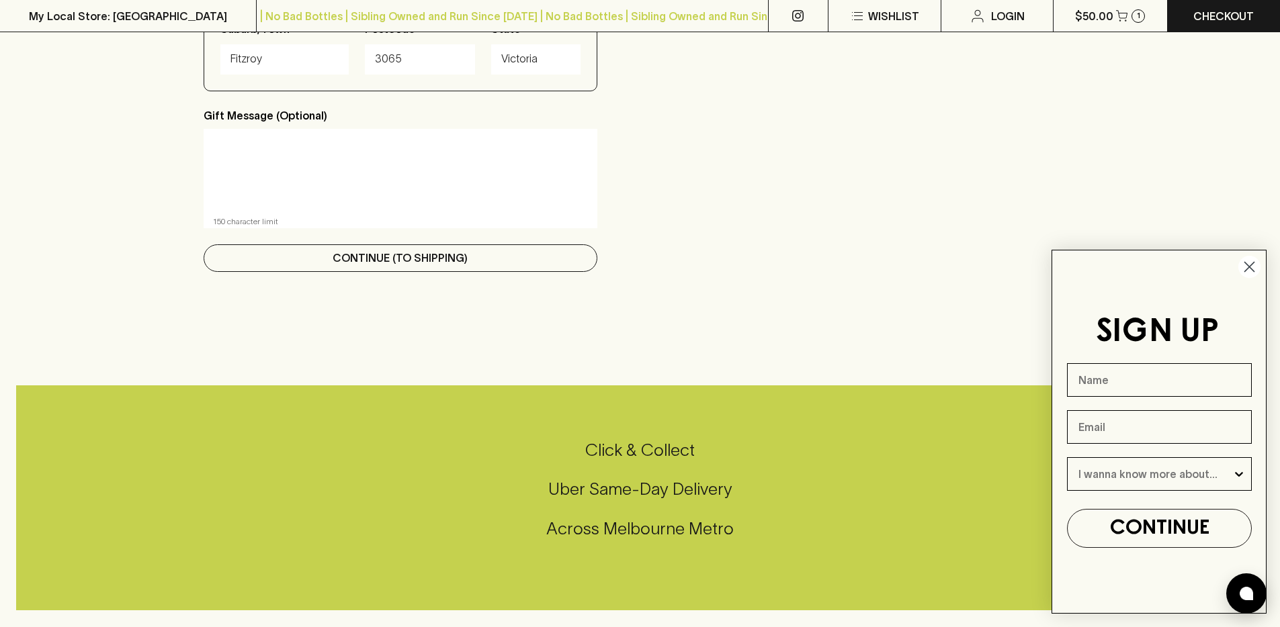
click at [422, 259] on p "Continue (To Shipping)" at bounding box center [400, 258] width 135 height 16
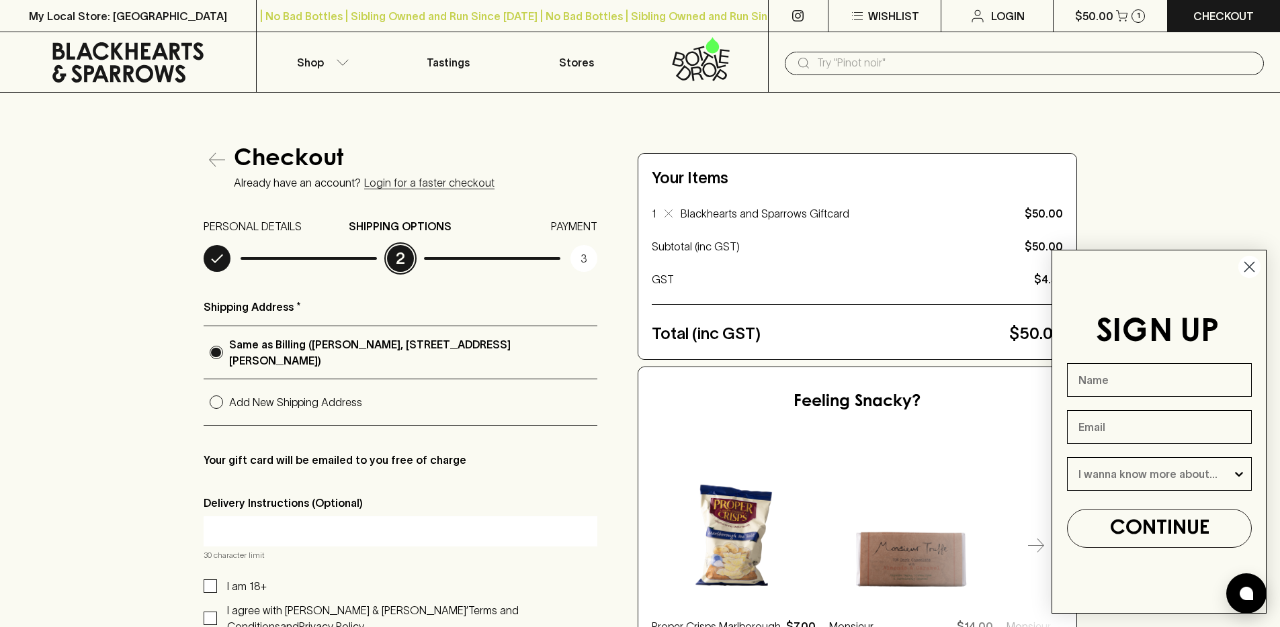
scroll to position [339, 0]
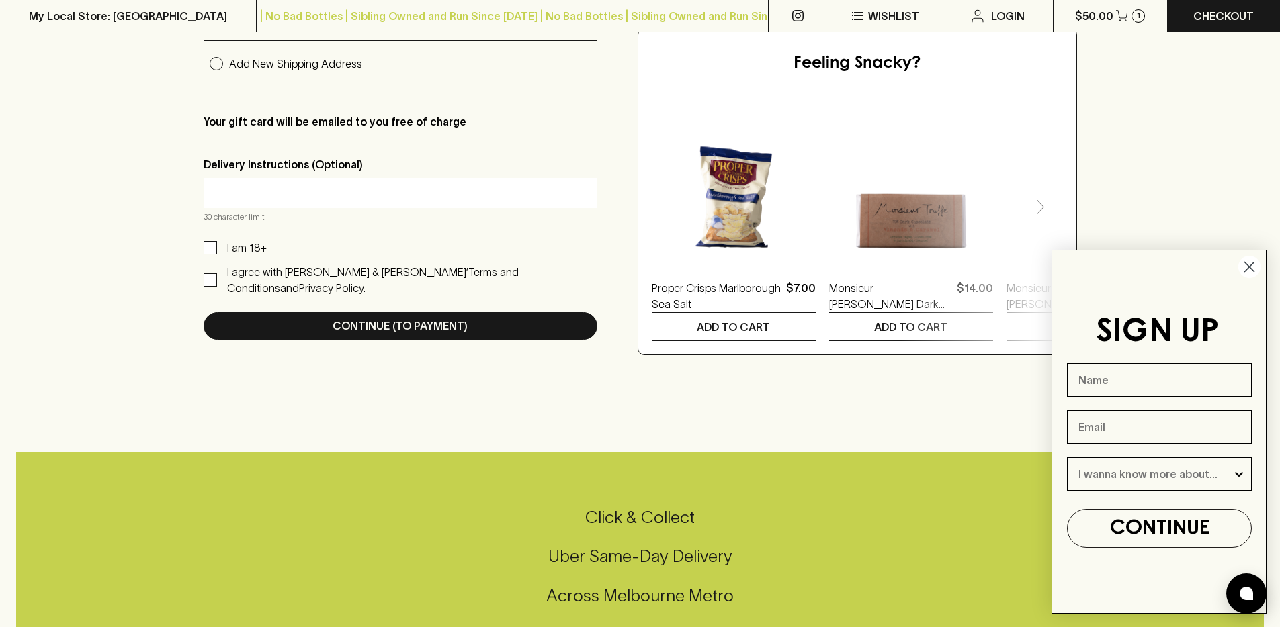
drag, startPoint x: 337, startPoint y: 432, endPoint x: 212, endPoint y: 316, distance: 171.1
click at [337, 431] on div "My Local Store: Richmond | No Bad Bottles | Sibling Owned and Run Since 2006 | …" at bounding box center [640, 451] width 1280 height 1581
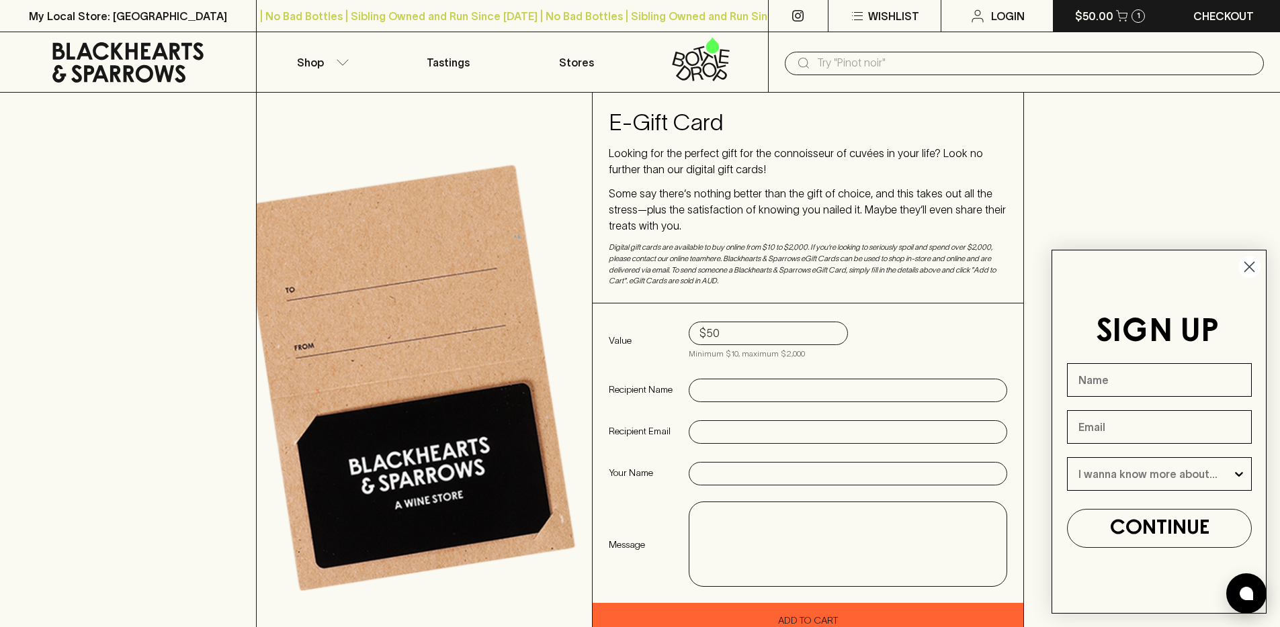
click at [1135, 21] on div "1" at bounding box center [1137, 15] width 13 height 13
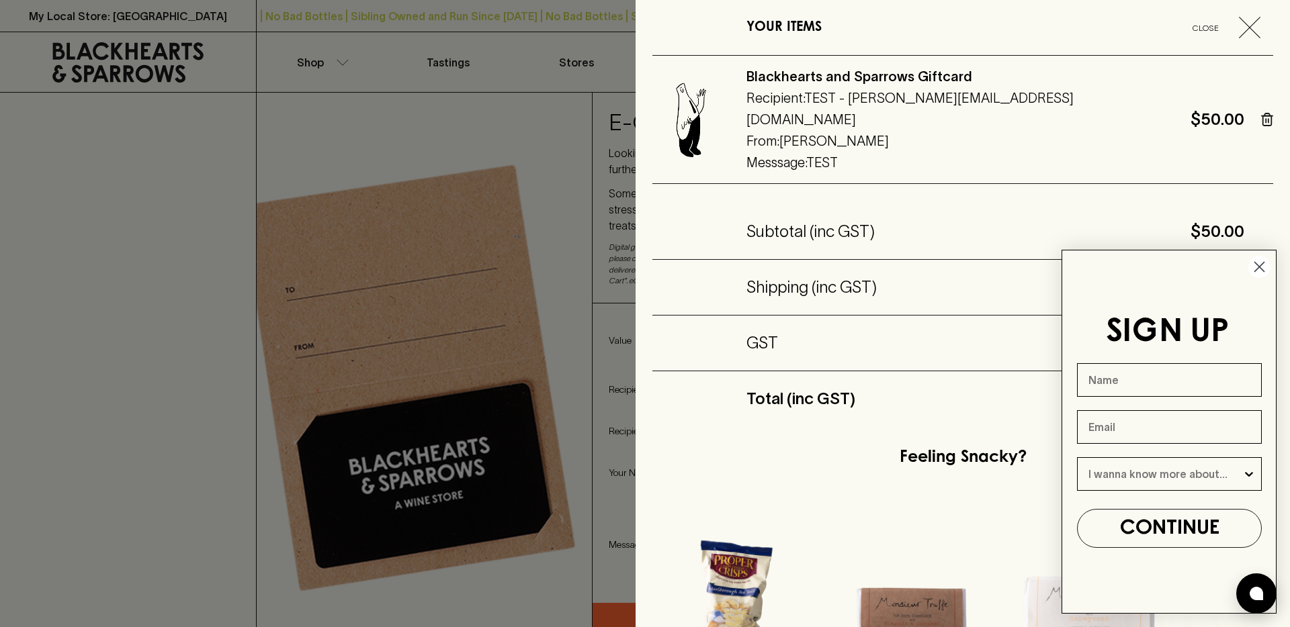
click at [1256, 271] on circle "Close dialog" at bounding box center [1259, 267] width 22 height 22
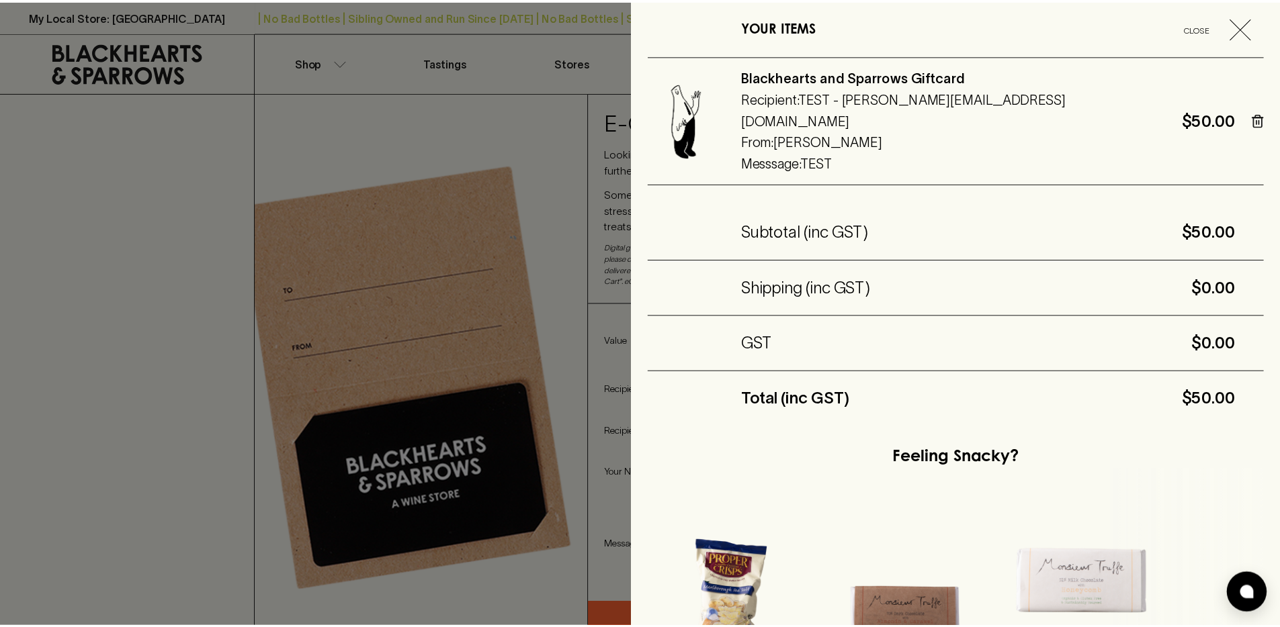
scroll to position [195, 0]
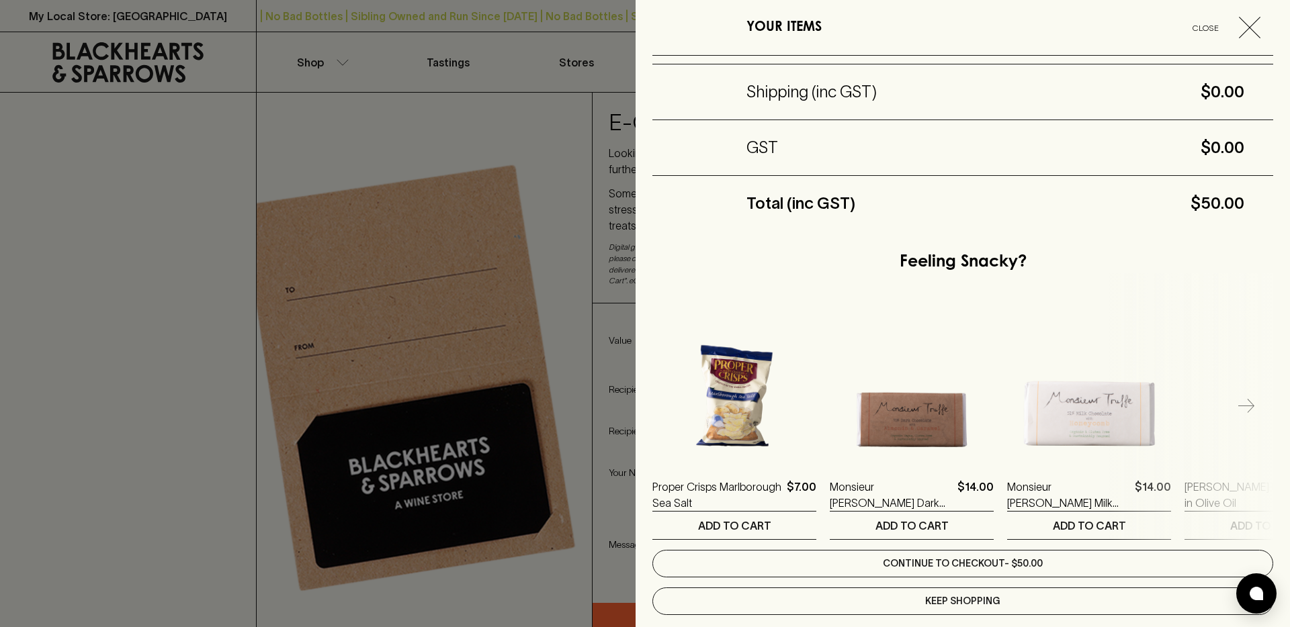
click at [971, 550] on link "Continue to checkout - $50.00" at bounding box center [962, 564] width 621 height 28
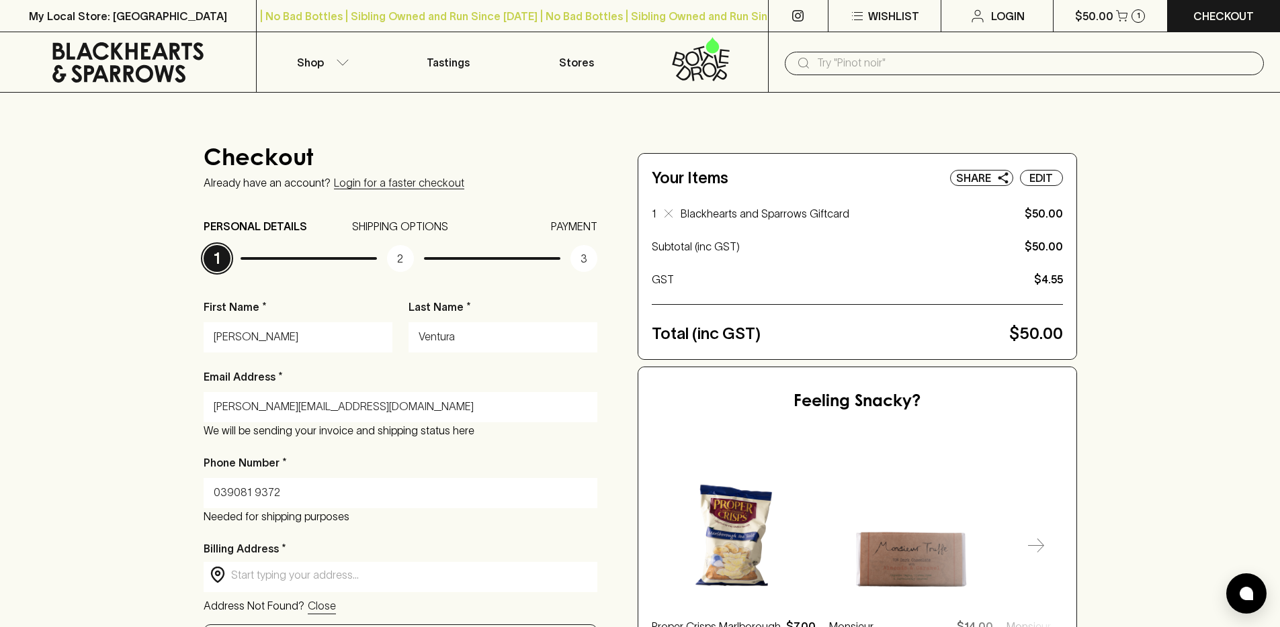
scroll to position [382, 0]
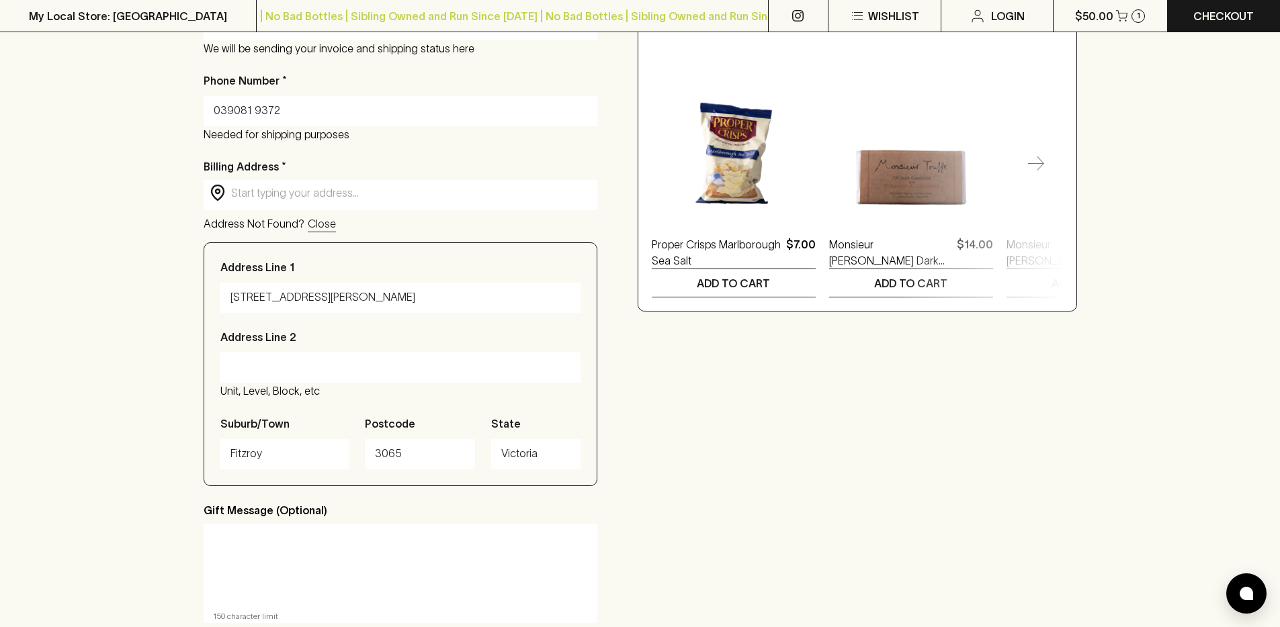
click at [261, 112] on input "039081 9372" at bounding box center [401, 110] width 374 height 21
click at [261, 111] on input "039081 9372" at bounding box center [401, 110] width 374 height 21
paste input "text"
click at [107, 317] on div "Checkout Already have an account? Login for a faster checkout PERSONAL DETAILS …" at bounding box center [640, 223] width 1280 height 1026
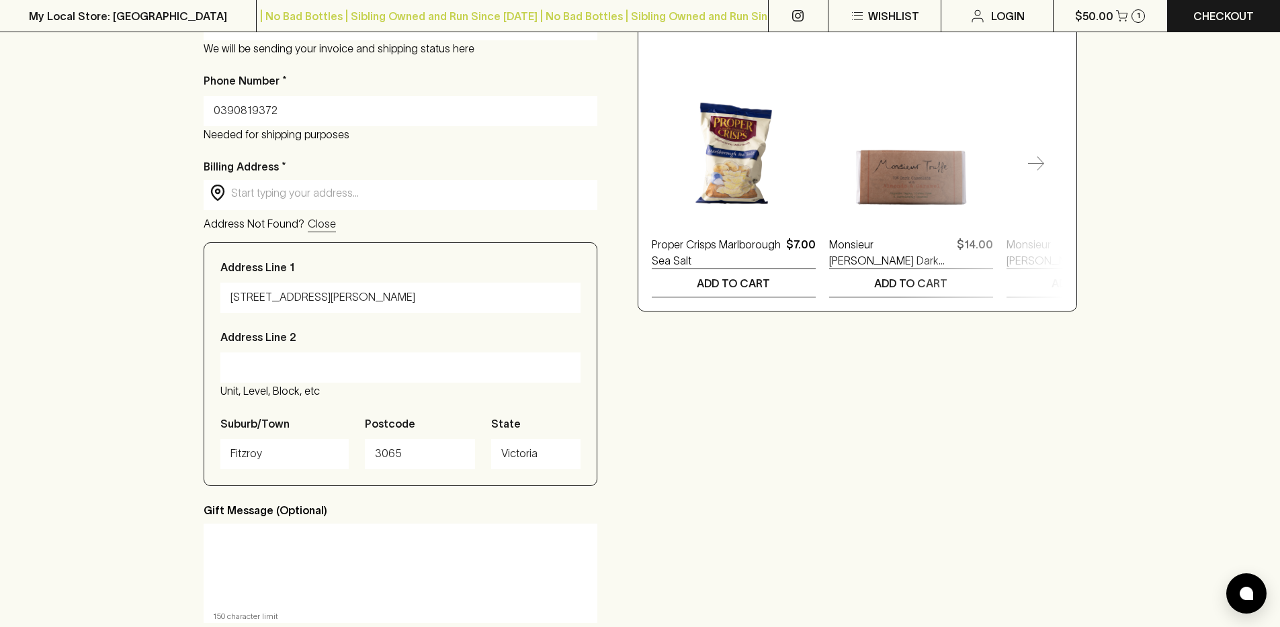
click at [273, 111] on input "0390819372" at bounding box center [401, 110] width 374 height 21
click at [308, 110] on input "0390819372" at bounding box center [401, 110] width 374 height 21
type input "0390819372w"
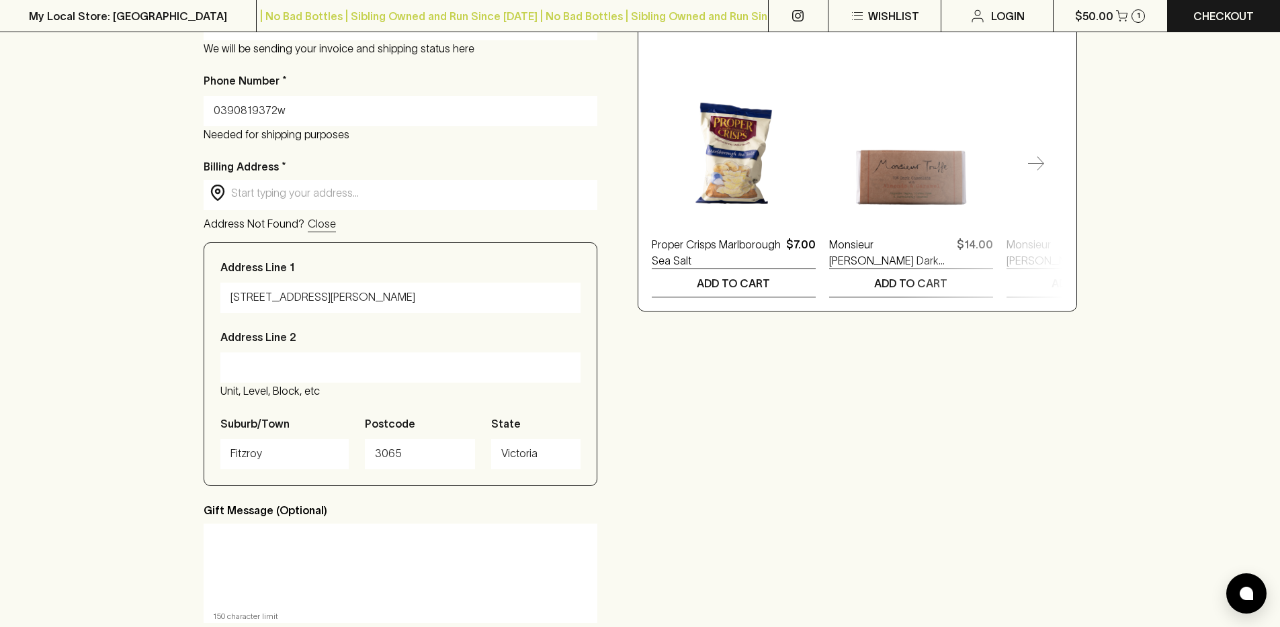
click at [148, 163] on div "Checkout Already have an account? Login for a faster checkout PERSONAL DETAILS …" at bounding box center [640, 223] width 1280 height 1026
drag, startPoint x: 129, startPoint y: 253, endPoint x: 132, endPoint y: 261, distance: 9.1
click at [129, 255] on div "Checkout Already have an account? Login for a faster checkout PERSONAL DETAILS …" at bounding box center [640, 223] width 1280 height 1026
click at [371, 185] on input "text" at bounding box center [411, 192] width 360 height 15
type input "123 Smith Street, Fitzroy VIC, Australia"
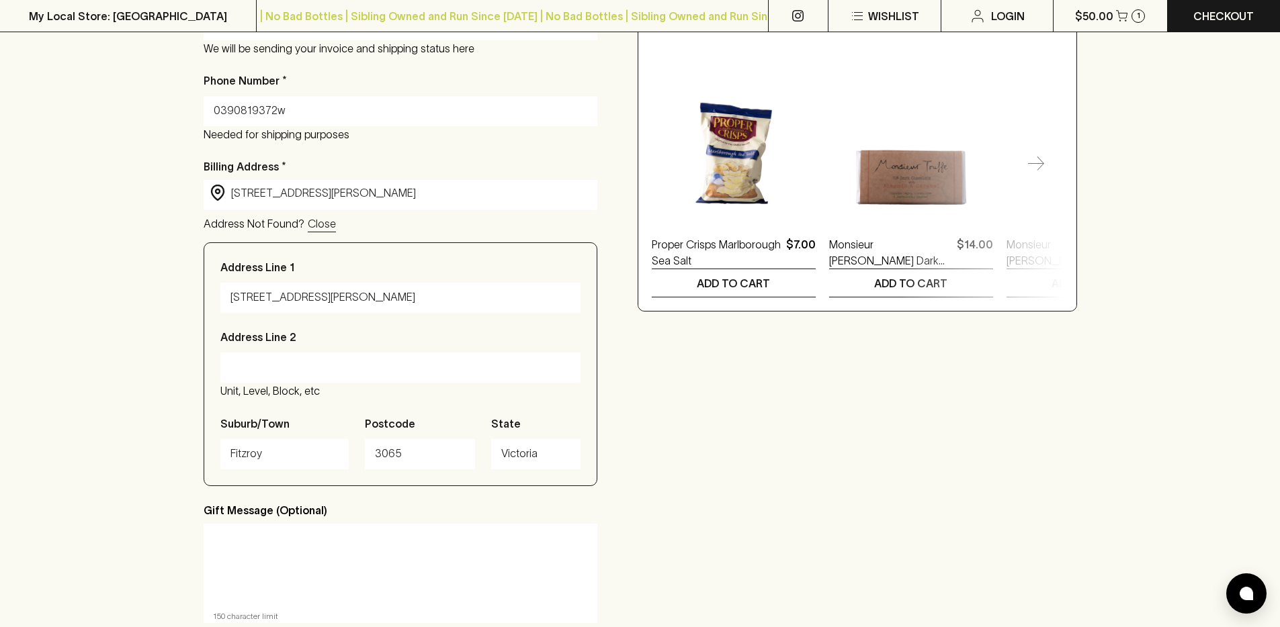
click at [140, 199] on div "Checkout Already have an account? Login for a faster checkout PERSONAL DETAILS …" at bounding box center [640, 223] width 1280 height 1026
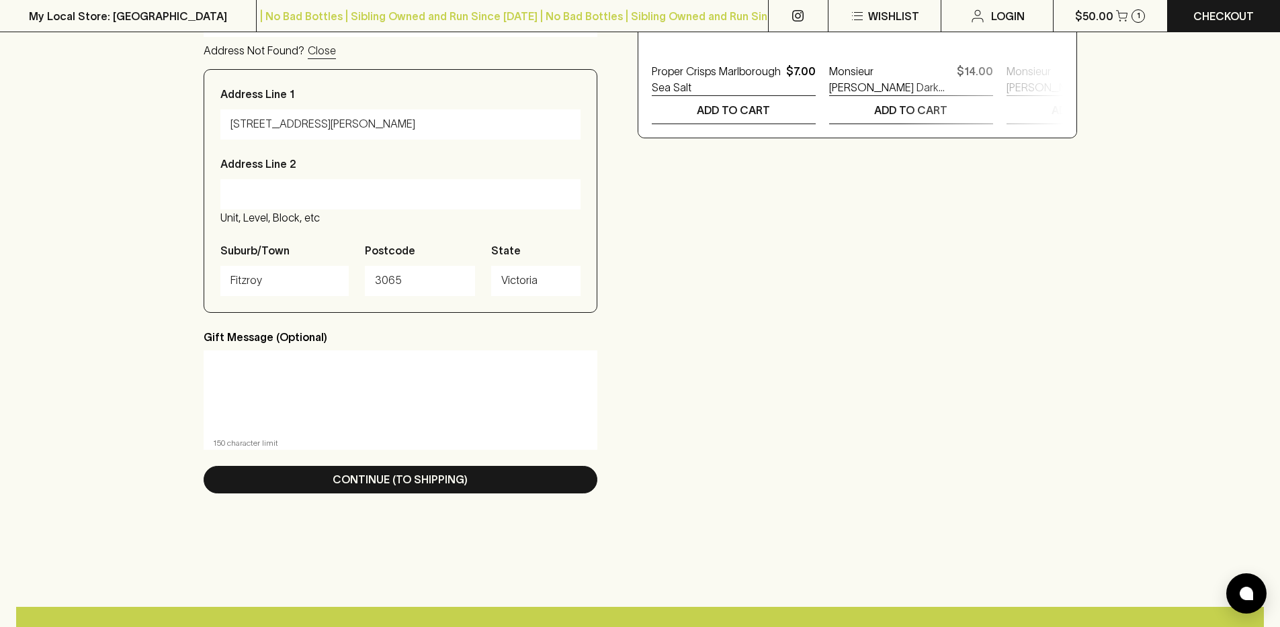
click at [395, 506] on div "First Name * Ralph Last Name * Ventura Email Address * ralph.v@blackhearts.com.…" at bounding box center [401, 126] width 394 height 767
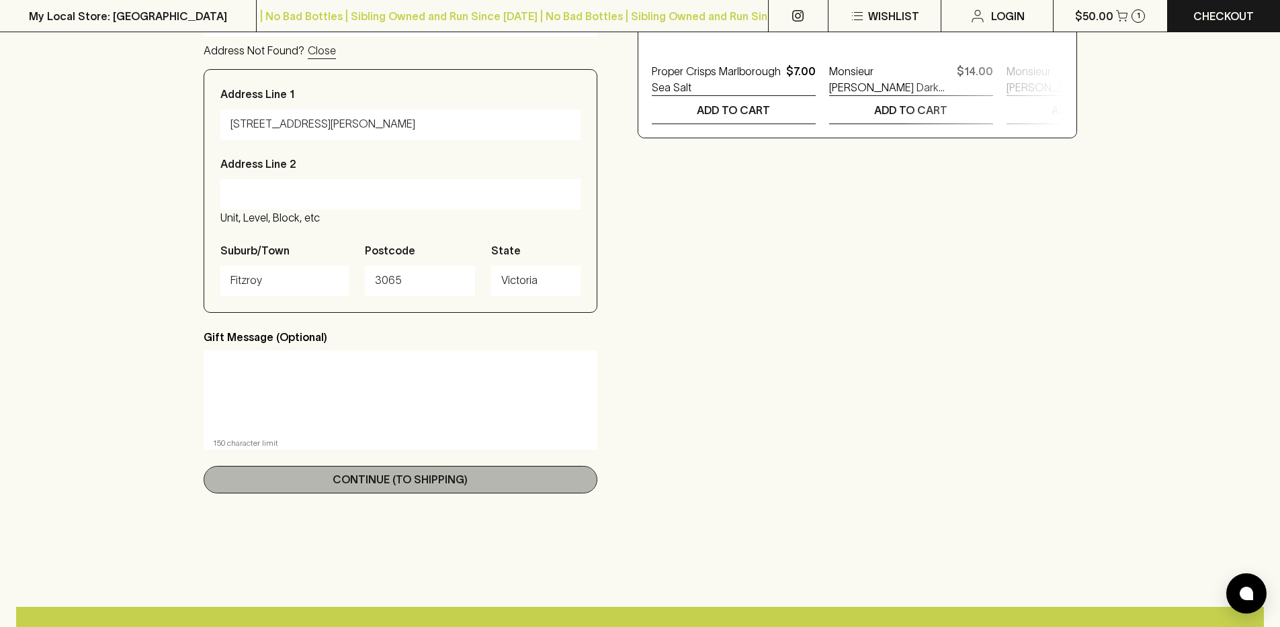
click at [397, 480] on p "Continue (To Shipping)" at bounding box center [400, 480] width 135 height 16
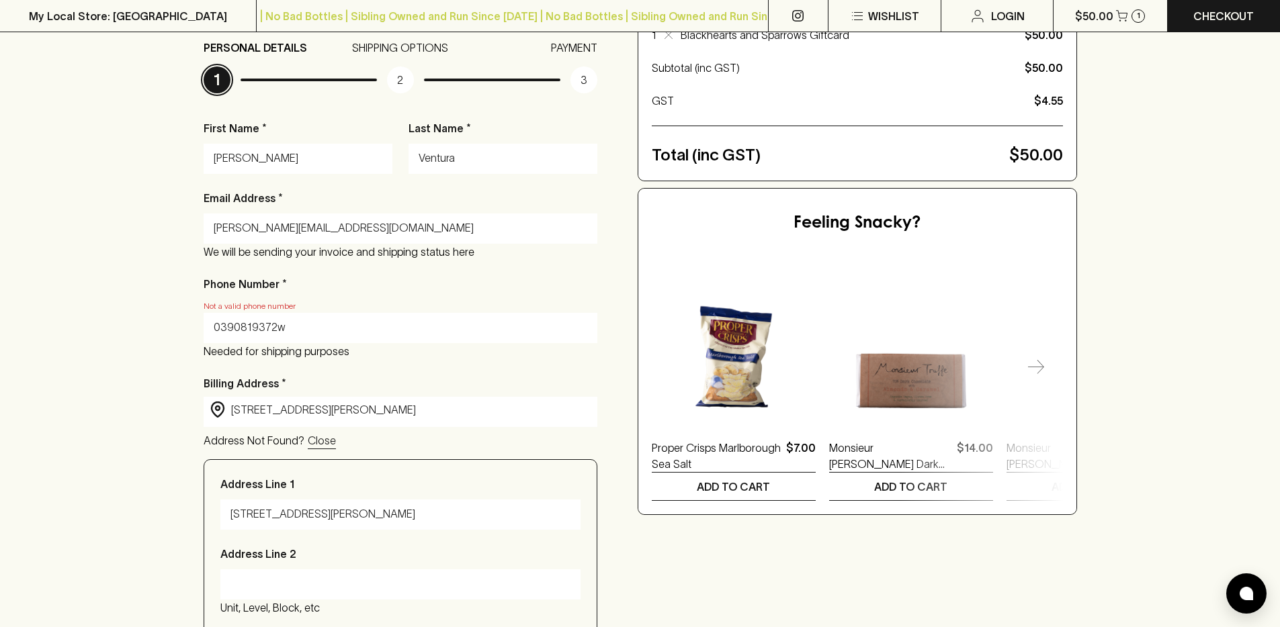
click at [333, 320] on input "0390819372w" at bounding box center [401, 327] width 374 height 21
paste input "text"
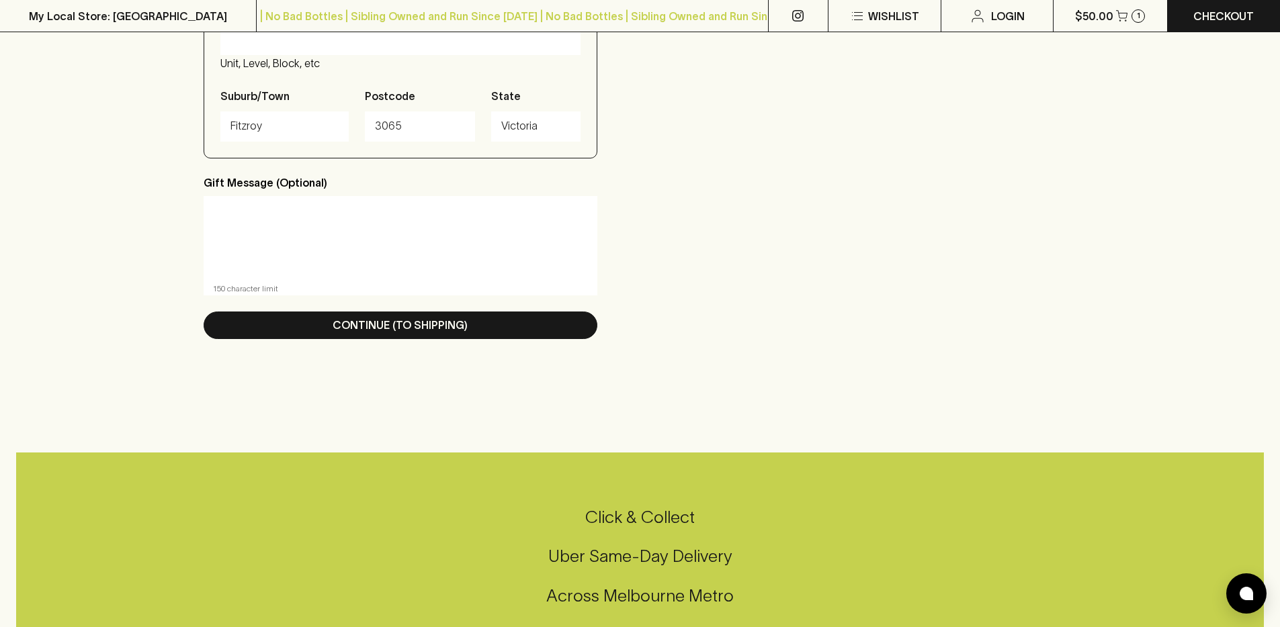
scroll to position [779, 0]
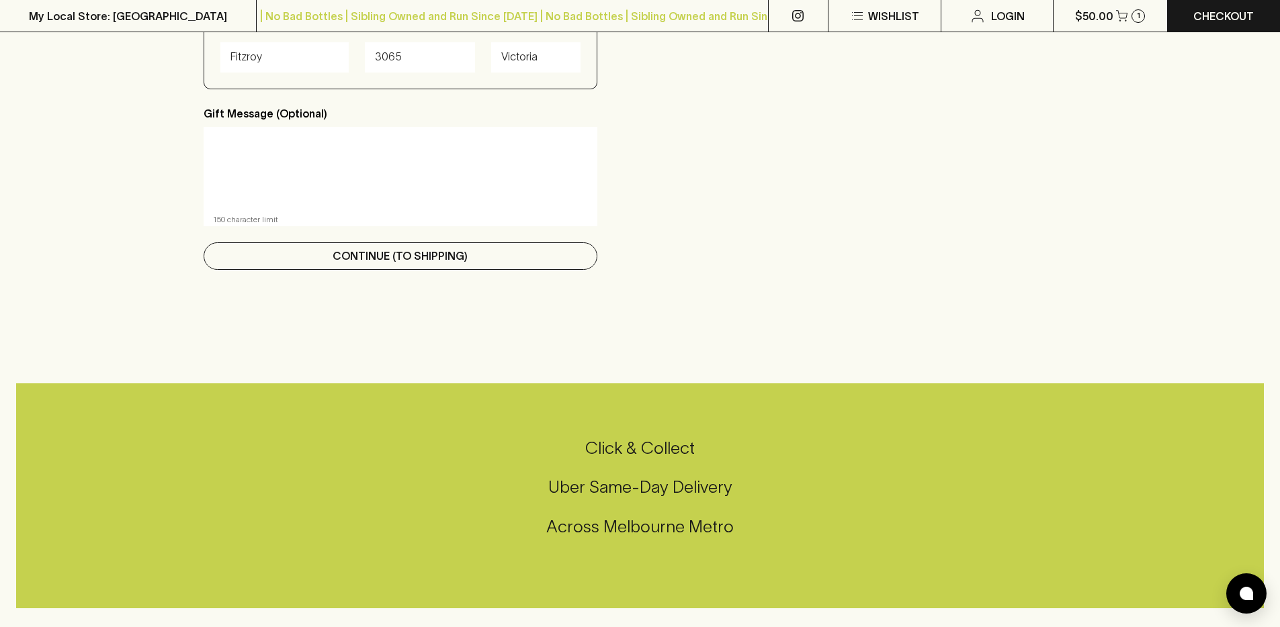
type input "0390819372"
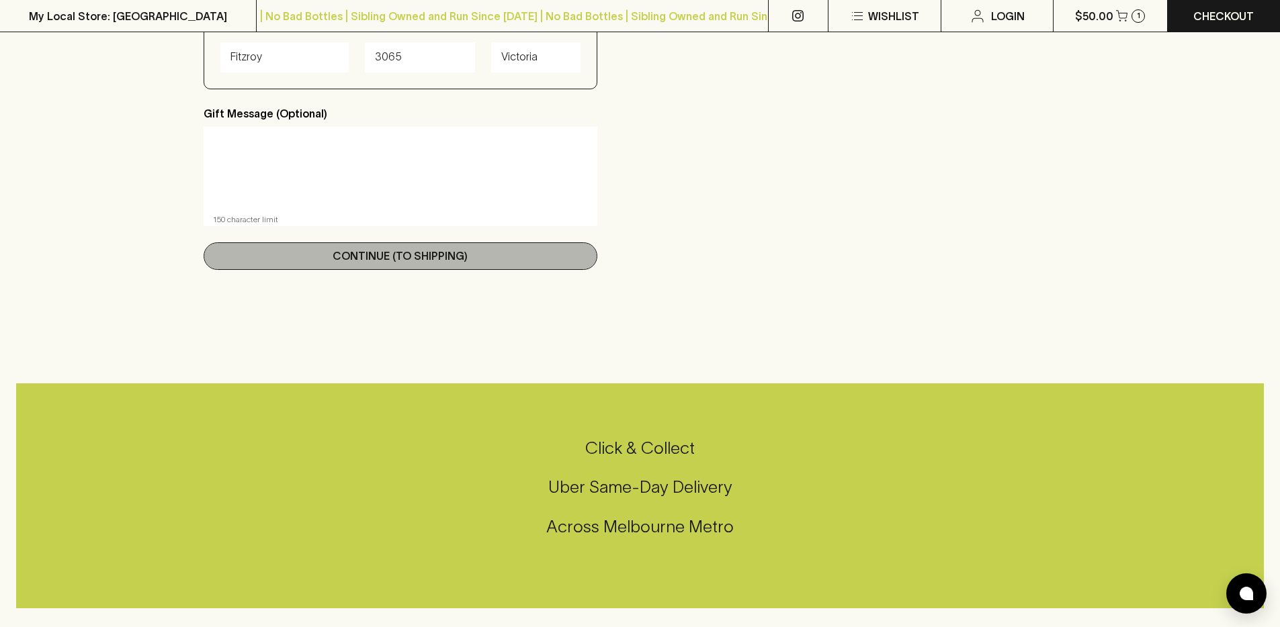
click at [439, 267] on button "Continue (To Shipping)" at bounding box center [401, 257] width 394 height 28
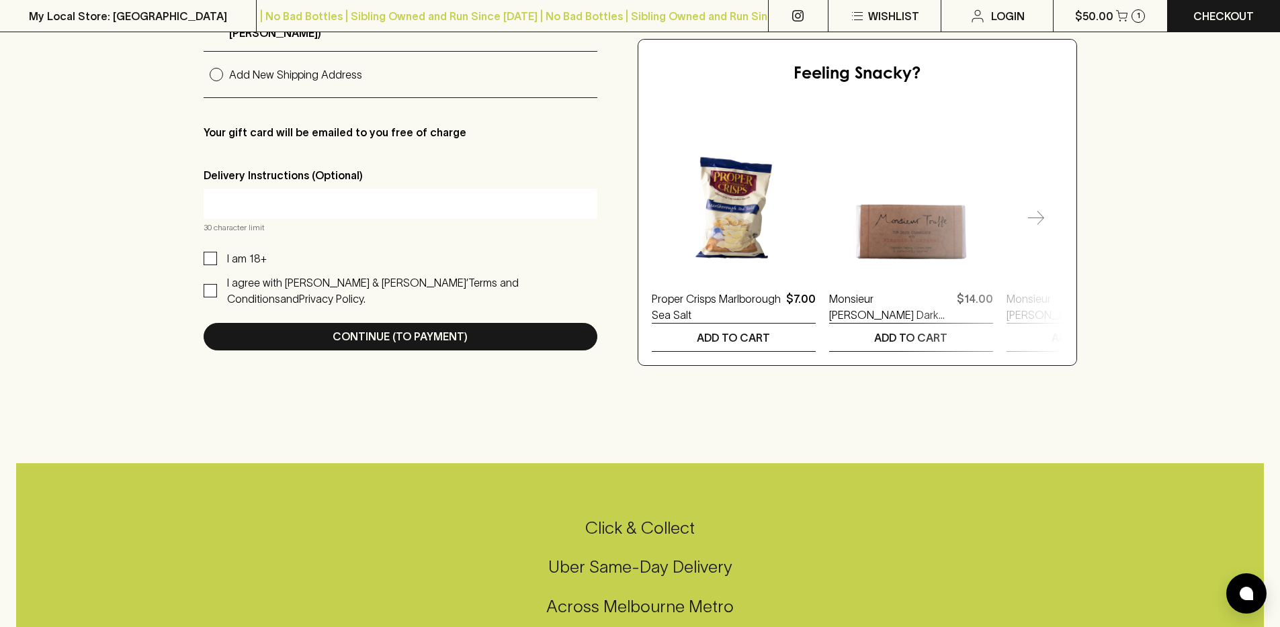
scroll to position [43, 0]
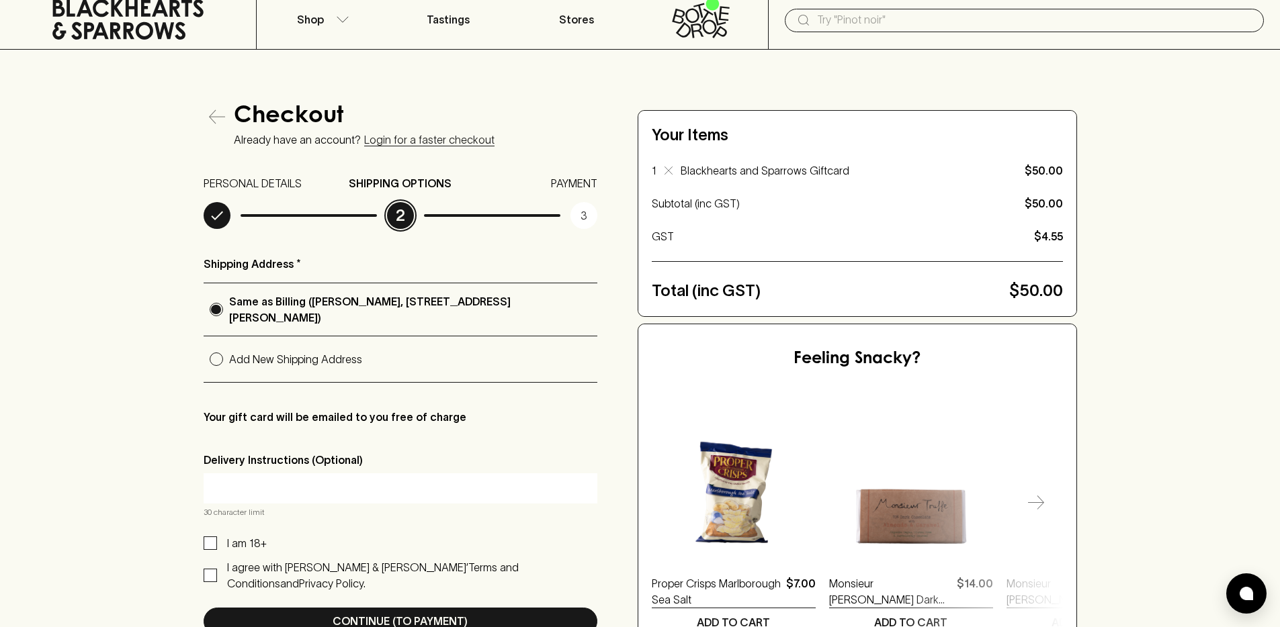
drag, startPoint x: 384, startPoint y: 306, endPoint x: 575, endPoint y: 307, distance: 191.5
click at [575, 307] on p "Same as Billing (Ralph Ventura, 123 Smith Street, Fitzroy, Victoria 3065)" at bounding box center [413, 310] width 368 height 32
copy p "123 Smith Street, Fitzroy, Victoria 3065"
click at [836, 22] on input "text" at bounding box center [1035, 19] width 436 height 21
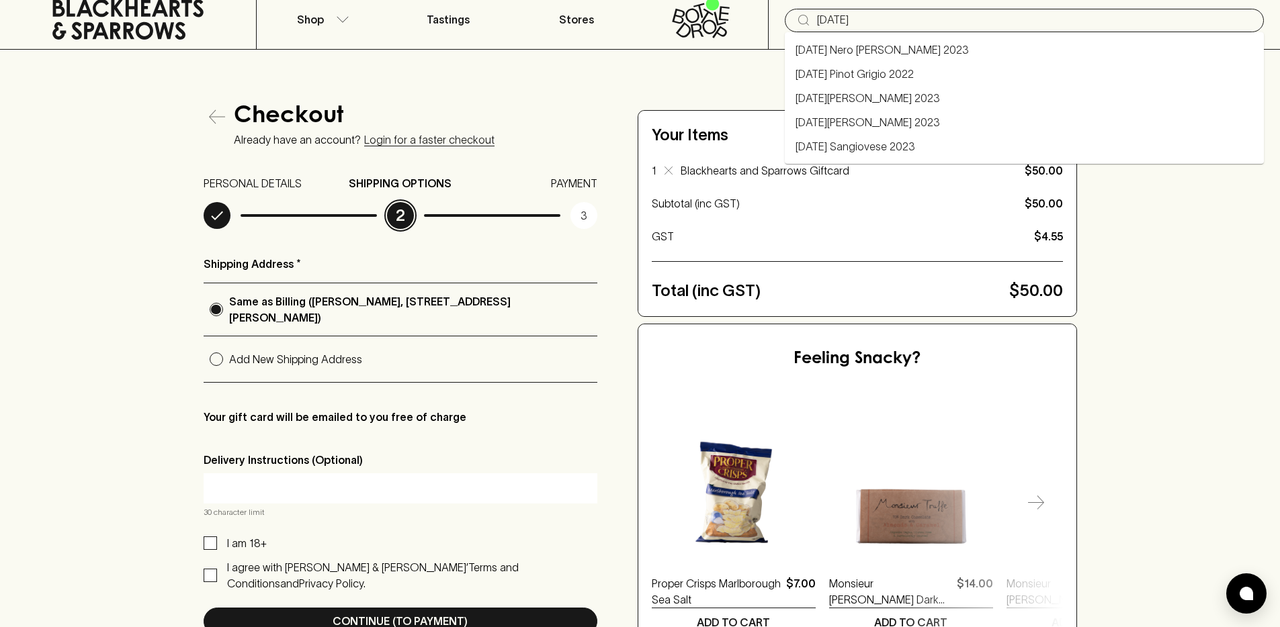
click at [846, 52] on link "Pasqua Nero d'Avola 2023" at bounding box center [881, 50] width 173 height 16
type input "Pasqua Nero d'Avola 2023"
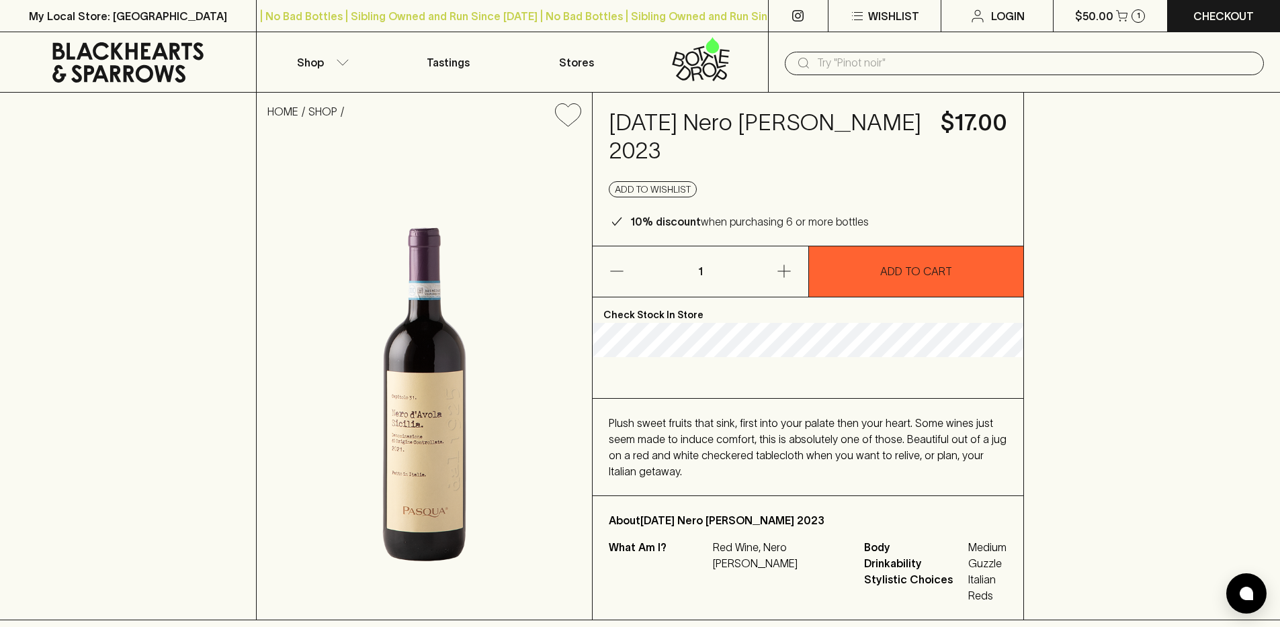
click at [655, 127] on h4 "Pasqua Nero d'Avola 2023" at bounding box center [767, 137] width 316 height 56
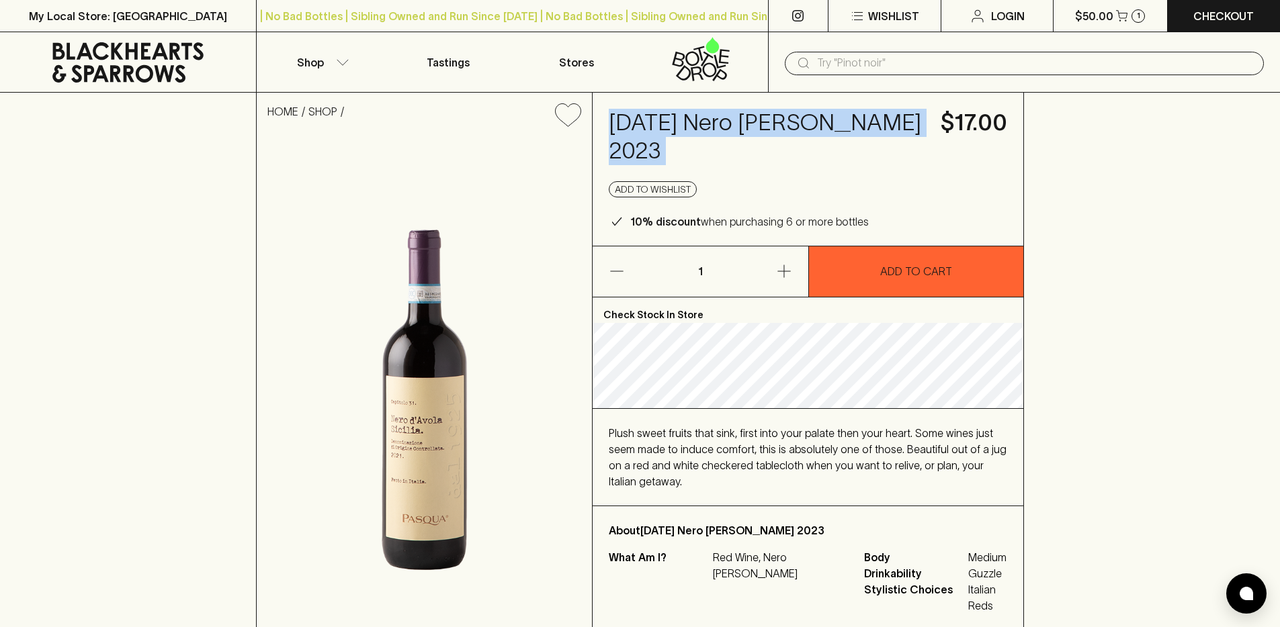
click at [655, 127] on h4 "Pasqua Nero d'Avola 2023" at bounding box center [767, 137] width 316 height 56
copy h4 "Pasqua Nero d'Avola 2023"
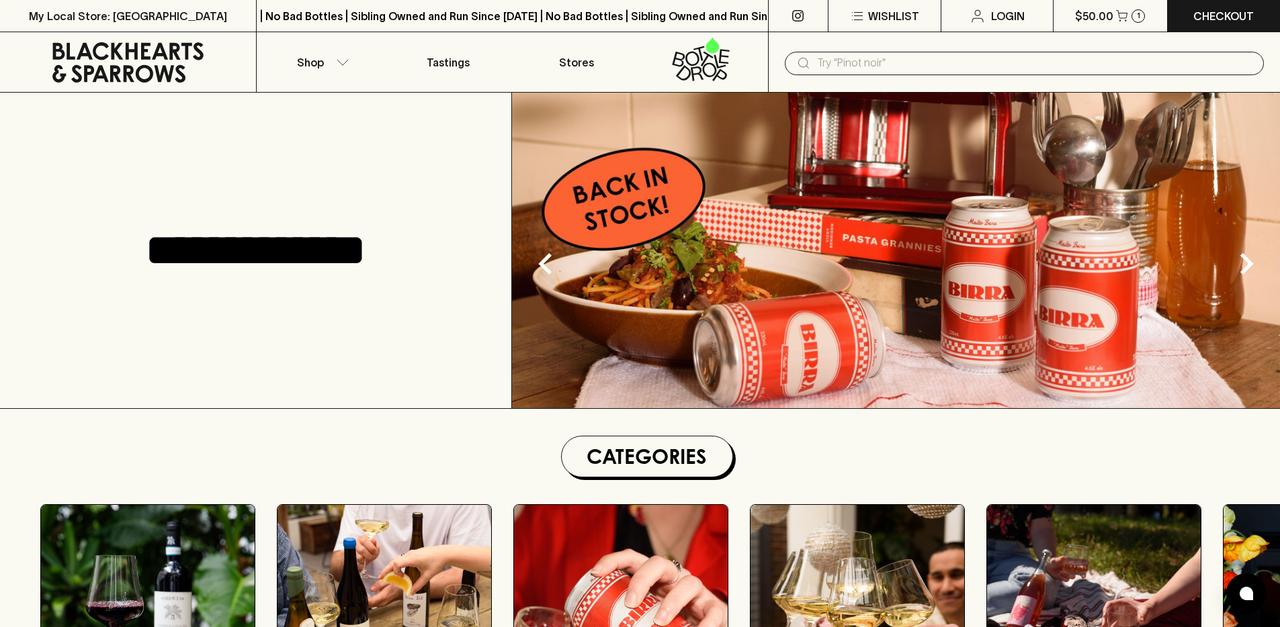
click at [501, 465] on section "Categories RED WINE WHITE WINE BEER BUBBLES PINK / ORANGE SPIRITS GIFTS SNACKS" at bounding box center [646, 605] width 1266 height 339
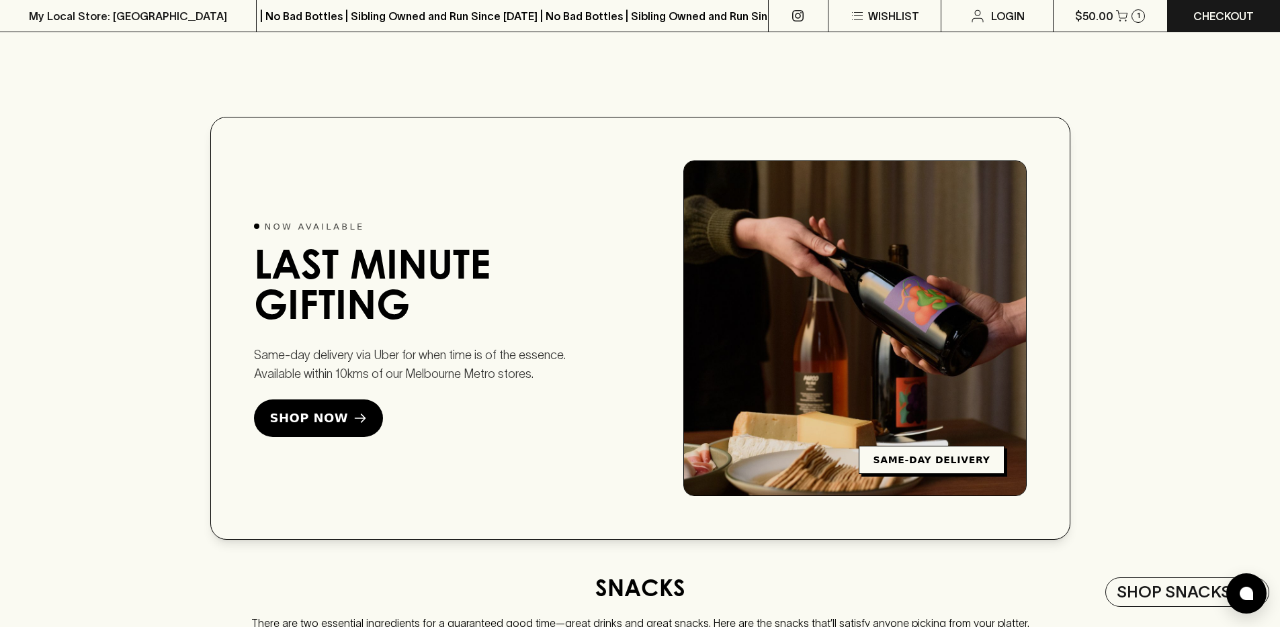
scroll to position [3333, 0]
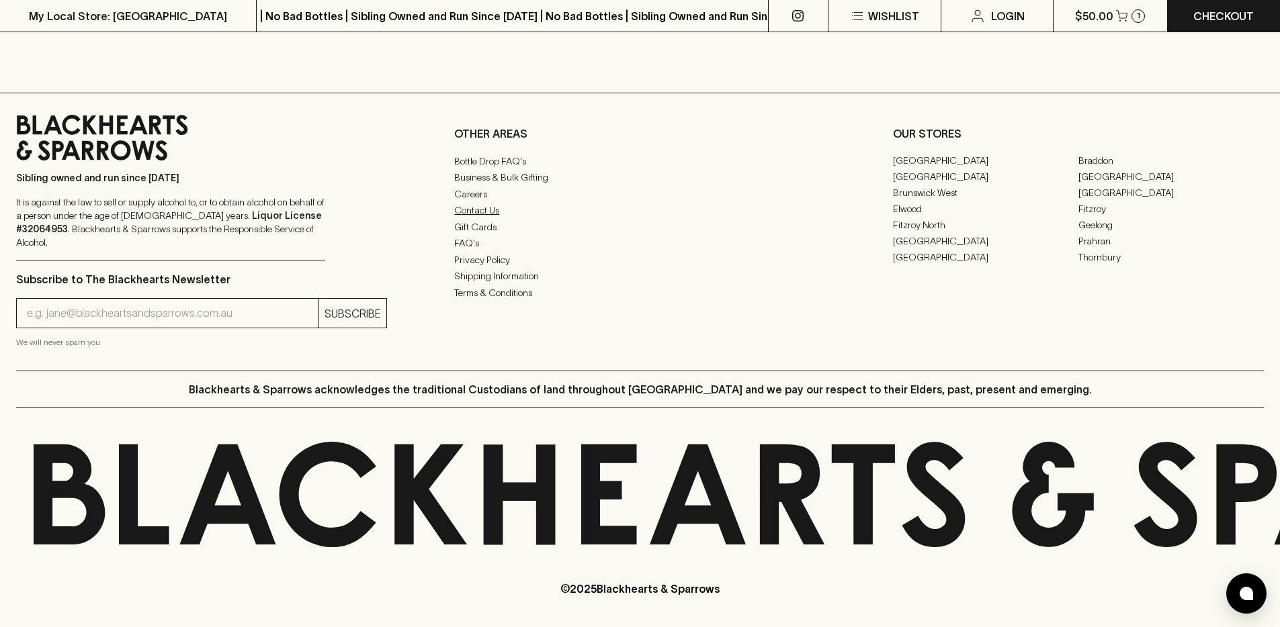
click at [484, 218] on link "Contact Us" at bounding box center [639, 210] width 371 height 16
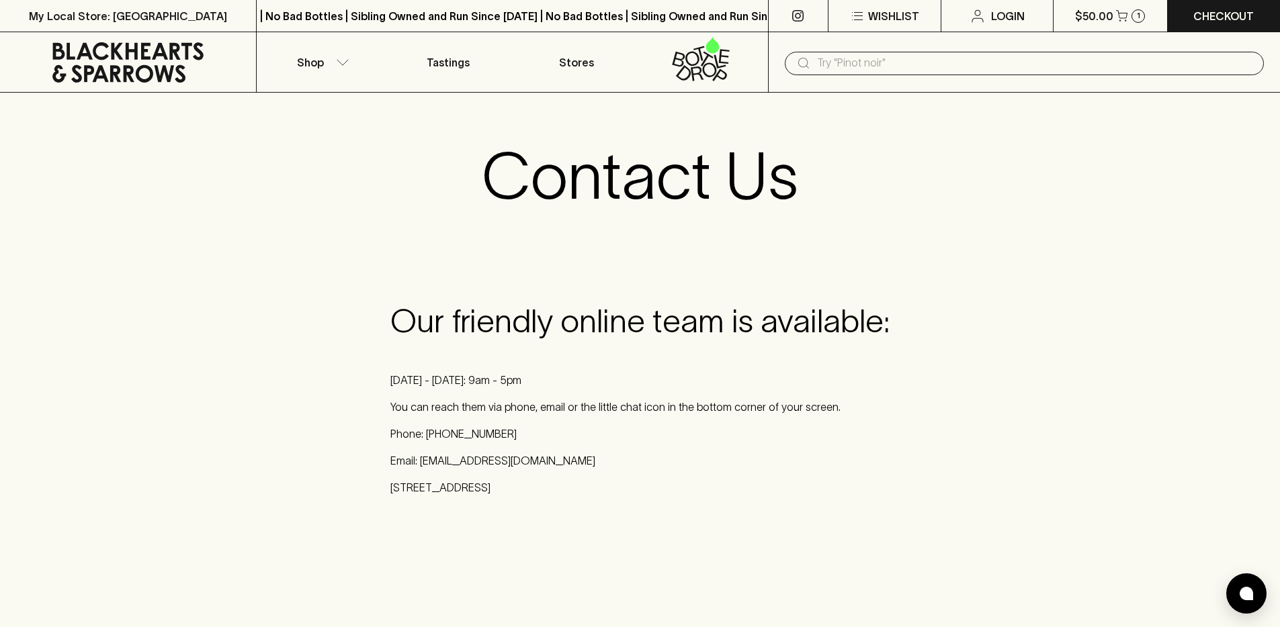
click at [464, 438] on p "Phone: (03) 9081 9372" at bounding box center [639, 434] width 499 height 16
drag, startPoint x: 427, startPoint y: 436, endPoint x: 519, endPoint y: 435, distance: 92.7
click at [519, 435] on p "Phone: (03) 9081 9372" at bounding box center [639, 434] width 499 height 16
drag, startPoint x: 423, startPoint y: 433, endPoint x: 535, endPoint y: 433, distance: 111.5
click at [535, 433] on p "Phone: (03) 9081 9372" at bounding box center [639, 434] width 499 height 16
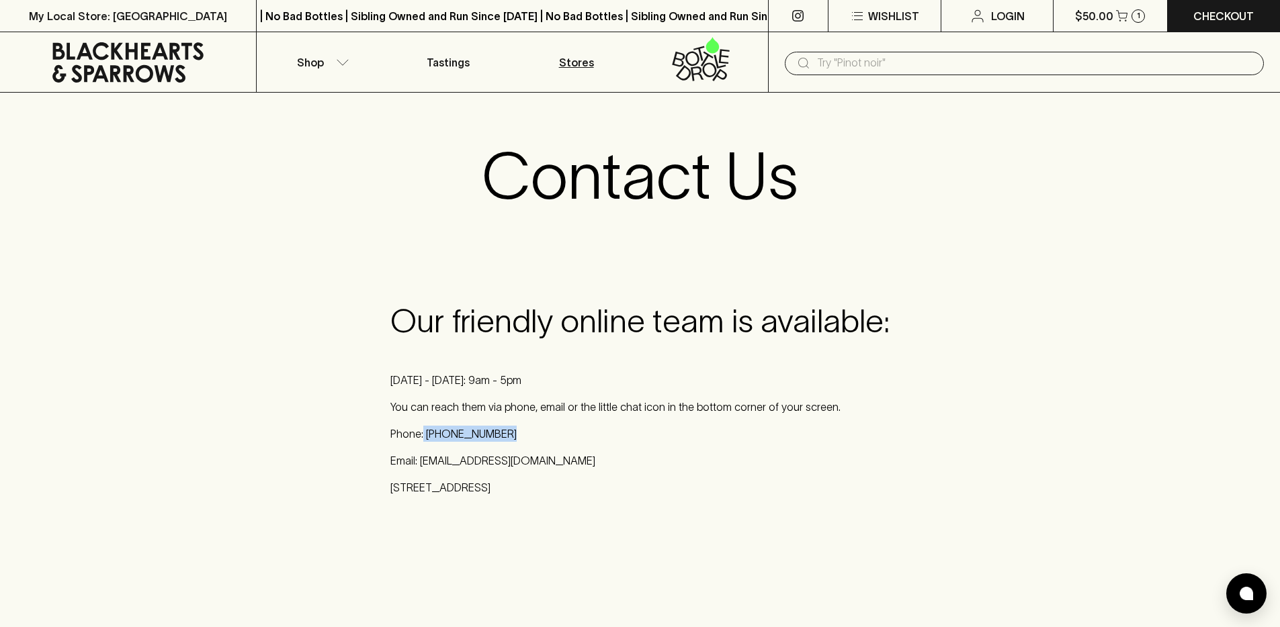
copy p "(03) 9081 9372"
click at [425, 437] on p "Phone: (03) 9081 9372" at bounding box center [639, 434] width 499 height 16
drag, startPoint x: 426, startPoint y: 436, endPoint x: 522, endPoint y: 435, distance: 96.1
click at [522, 435] on p "Phone: (03) 9081 9372" at bounding box center [639, 434] width 499 height 16
copy p "(03) 9081 9372"
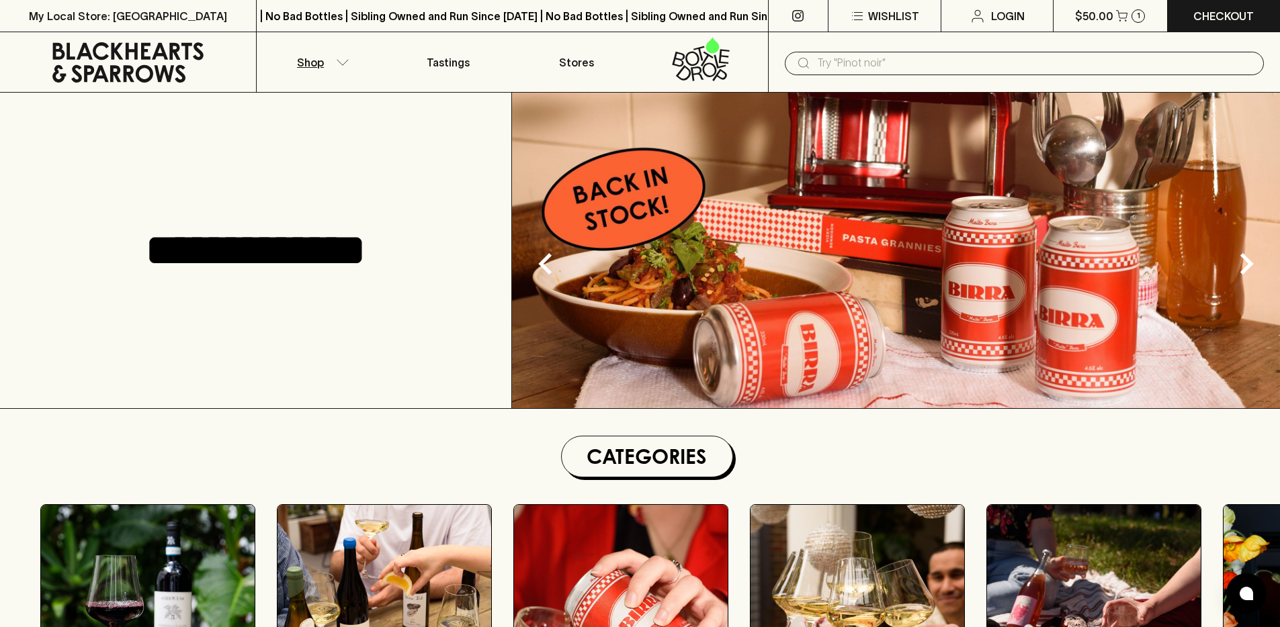
click at [326, 67] on button "Shop" at bounding box center [321, 62] width 128 height 60
